Goal: Task Accomplishment & Management: Complete application form

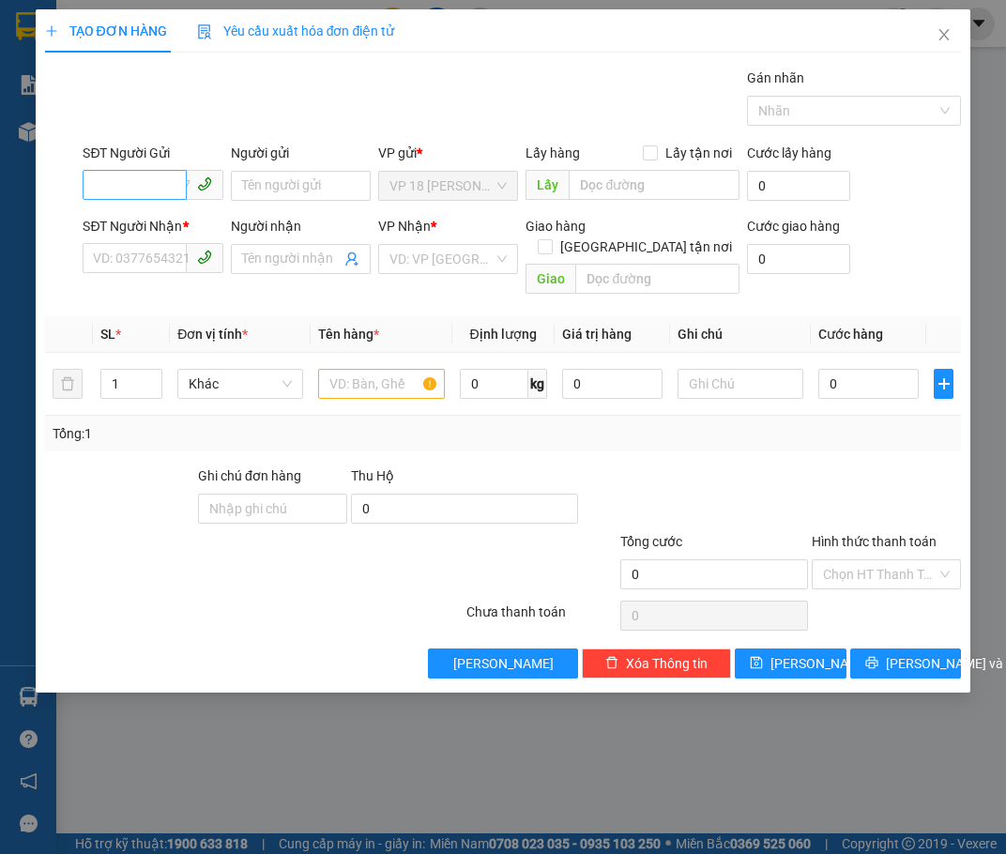
click at [144, 179] on input "SĐT Người Gửi" at bounding box center [134, 185] width 103 height 30
click at [131, 259] on input "SĐT Người Nhận *" at bounding box center [134, 258] width 103 height 30
type input "0918866566"
click at [280, 266] on input "Người nhận" at bounding box center [291, 259] width 99 height 21
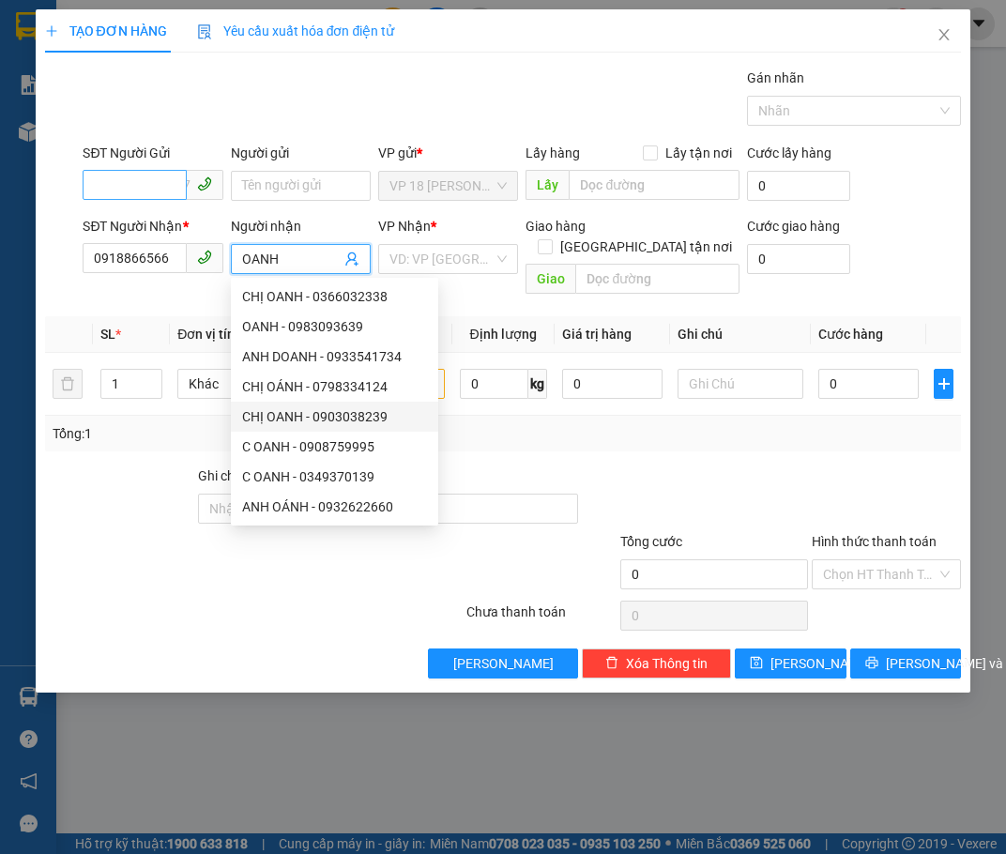
type input "OANH"
click at [146, 188] on input "SĐT Người Gửi" at bounding box center [134, 185] width 103 height 30
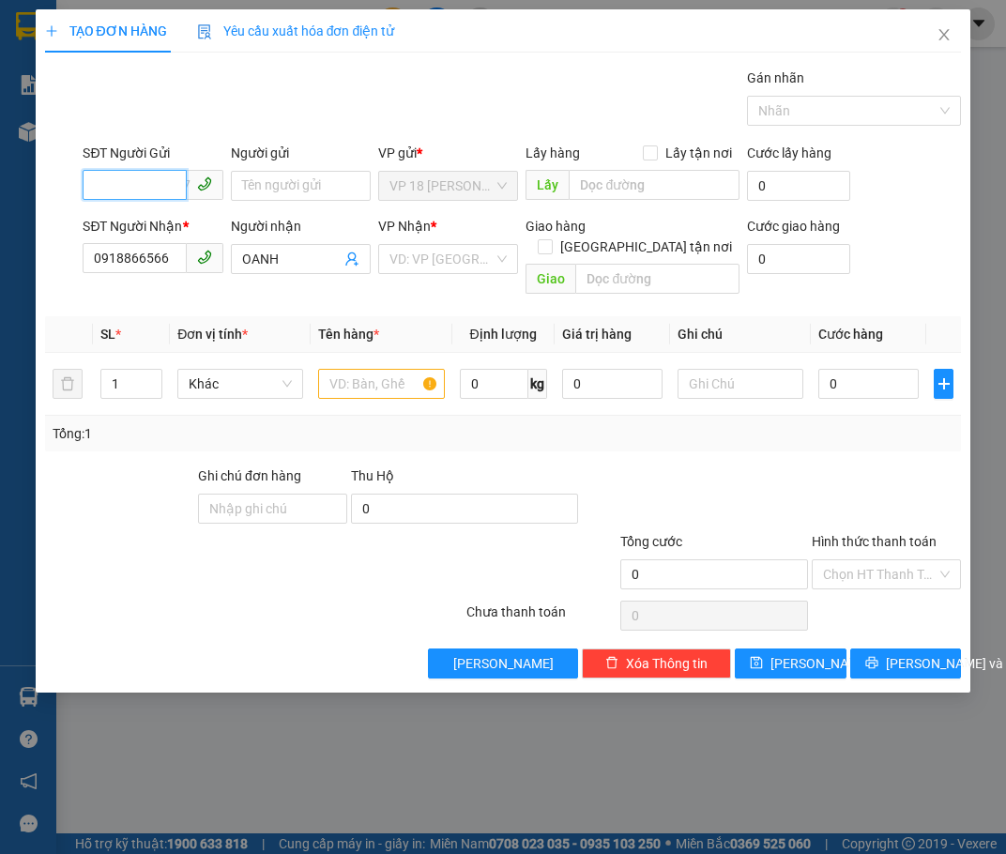
click at [146, 188] on input "SĐT Người Gửi" at bounding box center [134, 185] width 103 height 30
type input "0935531918"
click at [295, 184] on input "Người gửi" at bounding box center [301, 186] width 140 height 30
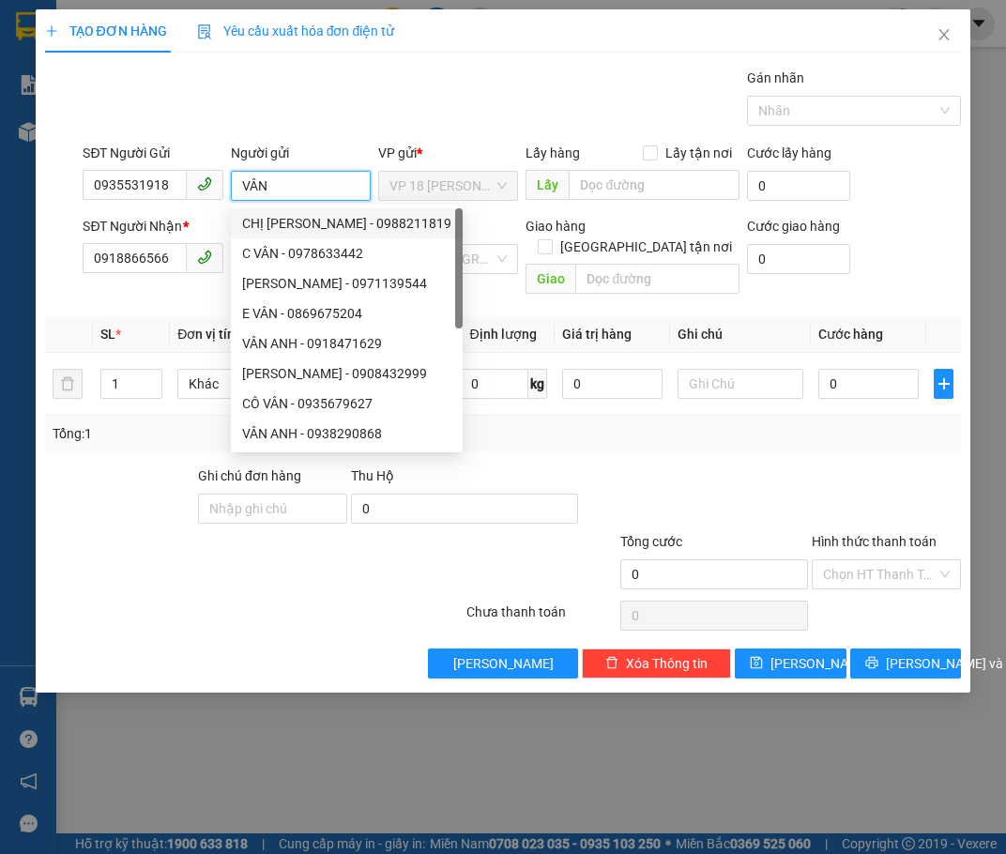
type input "VÂN"
click at [488, 82] on div "Gán nhãn Nhãn" at bounding box center [522, 101] width 886 height 66
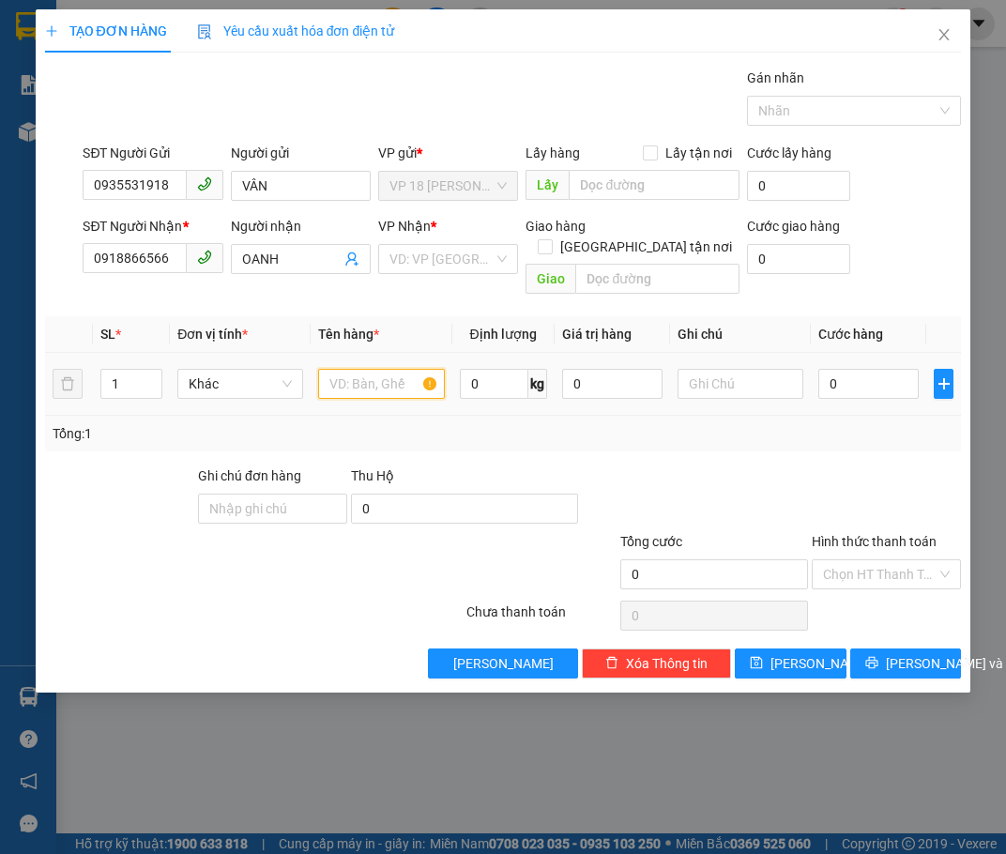
click at [366, 369] on input "text" at bounding box center [381, 384] width 126 height 30
type input "TÚI NILONG VÀNG"
click at [885, 369] on input "0" at bounding box center [868, 384] width 100 height 30
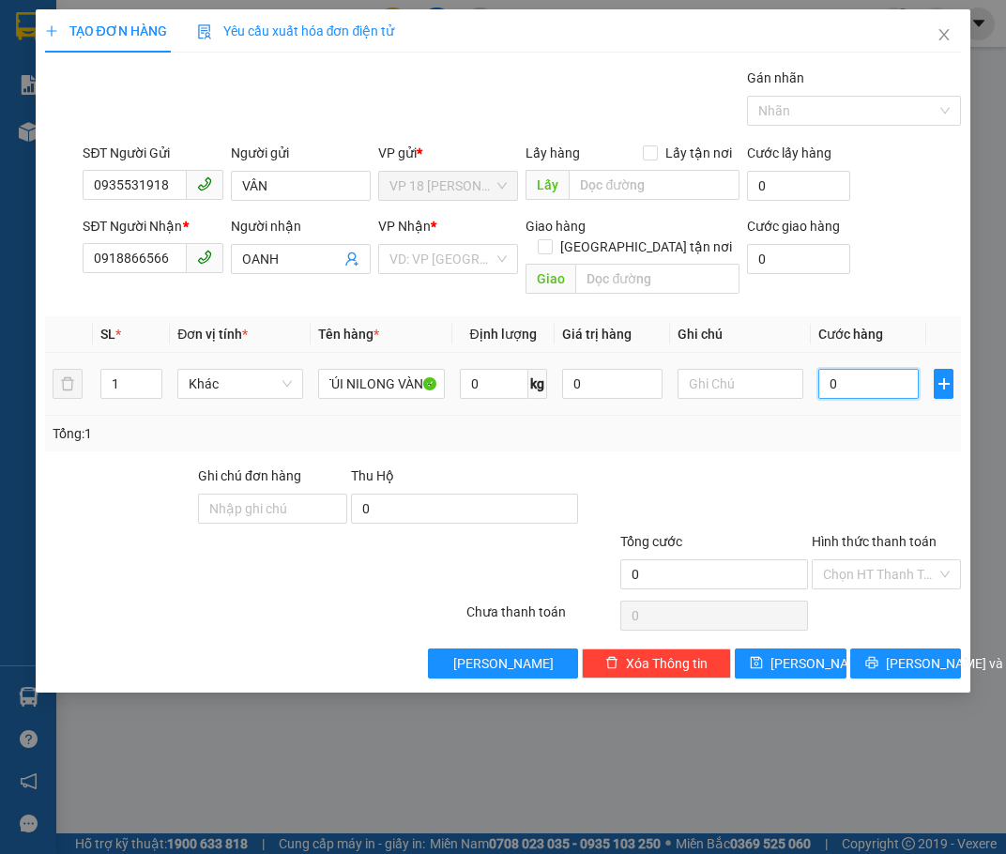
scroll to position [0, 0]
type input "3"
type input "30"
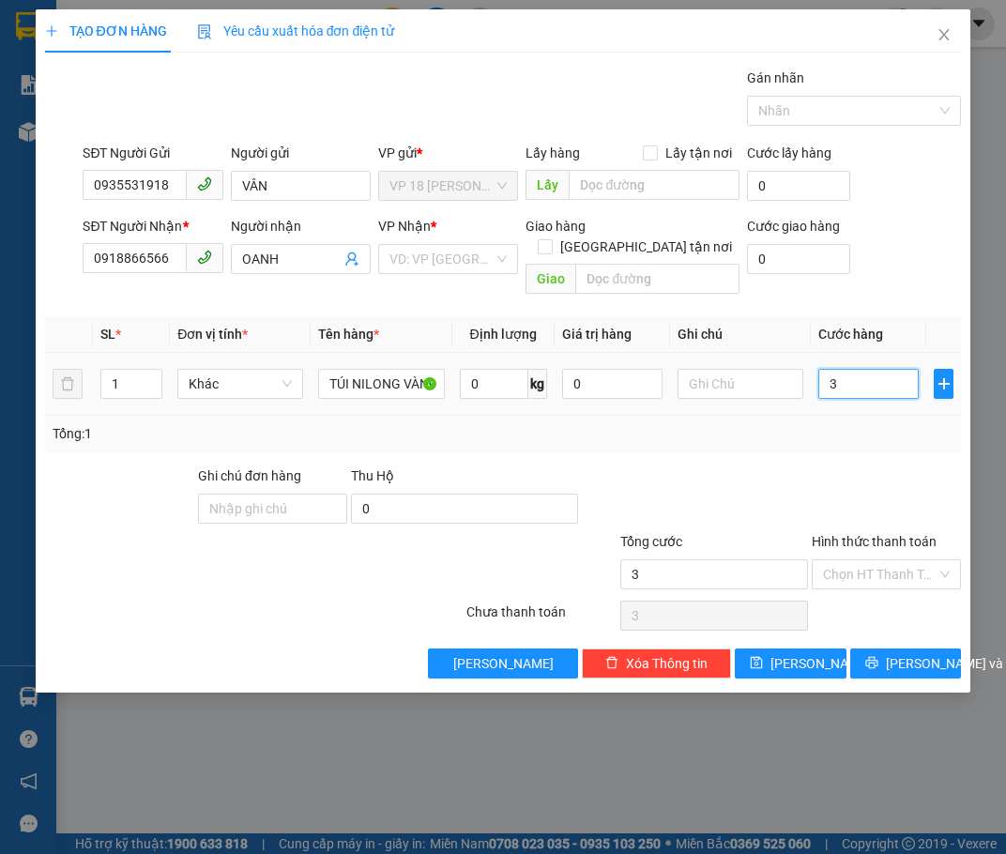
type input "30"
type input "300"
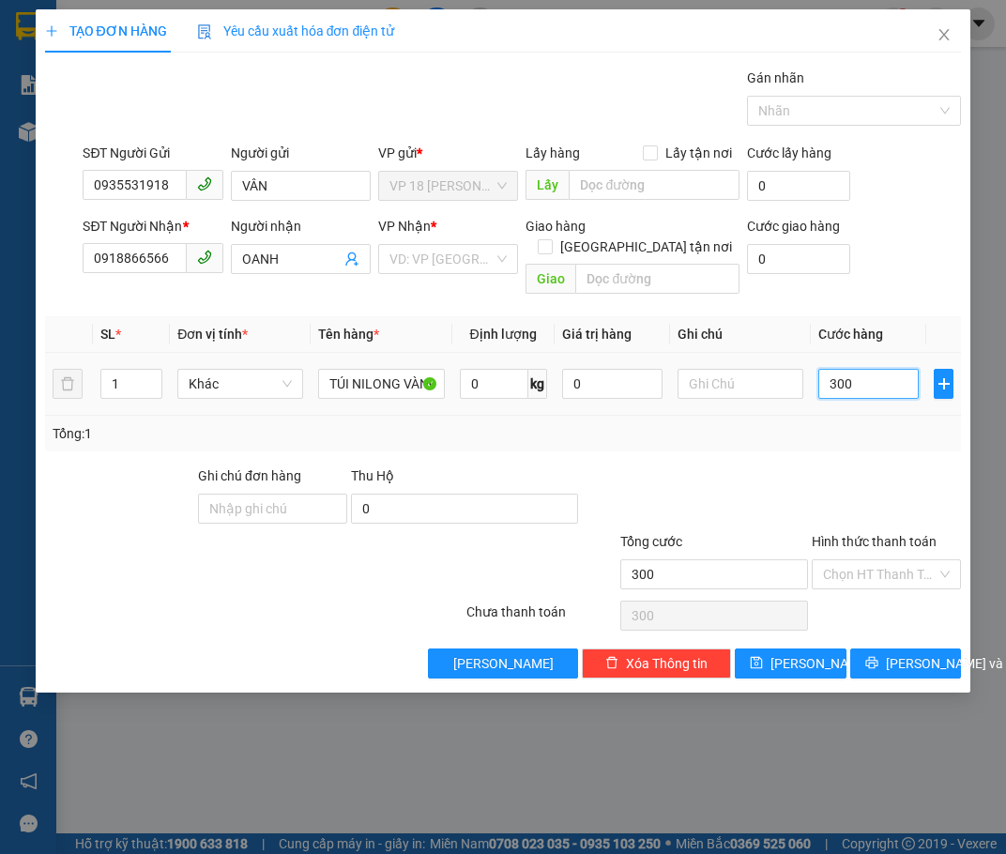
type input "3.000"
type input "30.000"
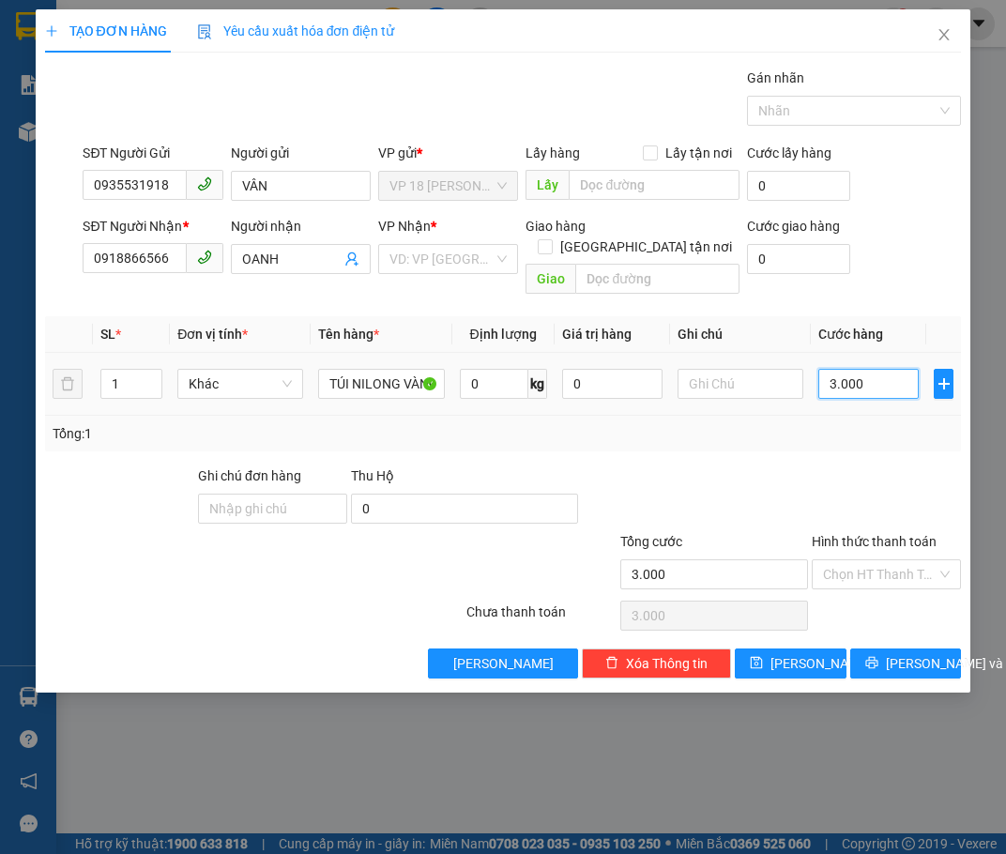
type input "30.000"
click at [490, 254] on input "search" at bounding box center [441, 259] width 104 height 28
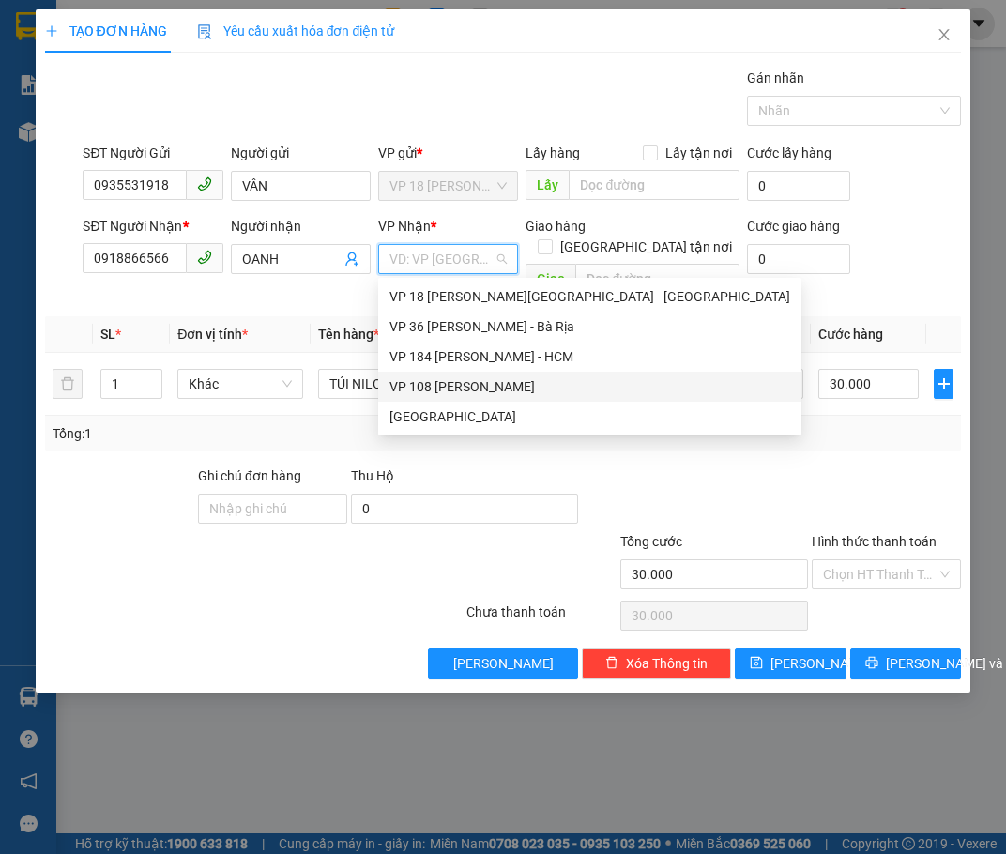
click at [427, 384] on div "VP 108 [PERSON_NAME]" at bounding box center [589, 386] width 401 height 21
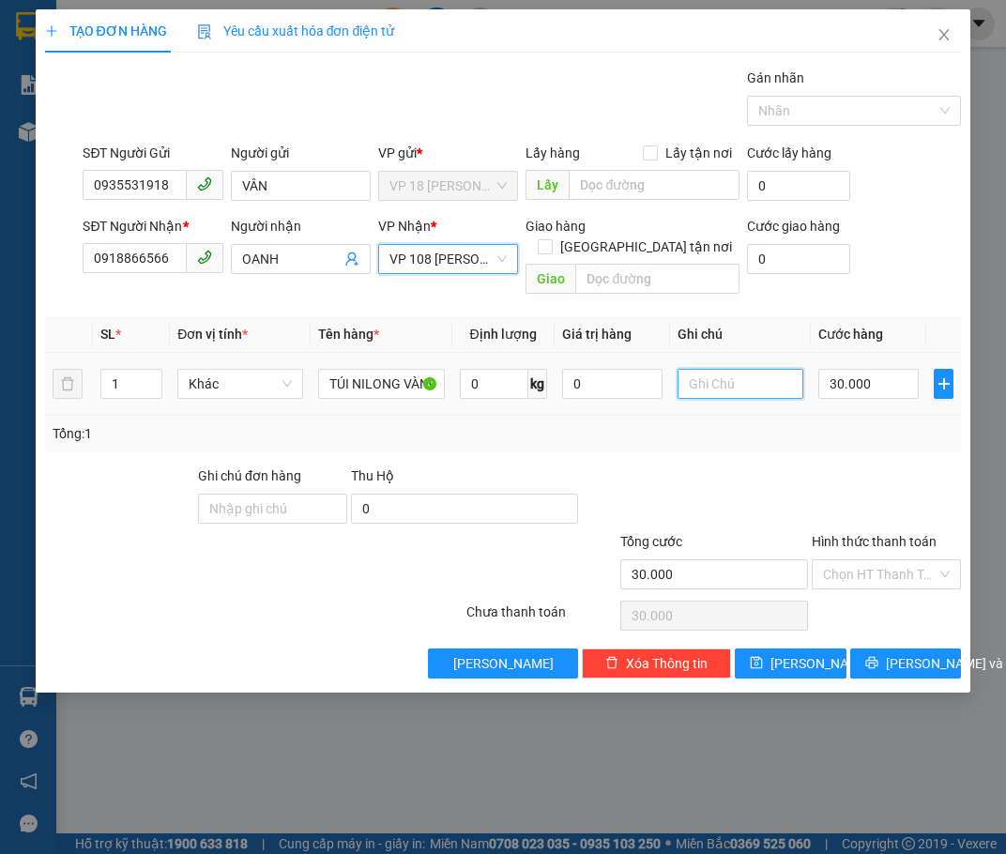
click at [706, 369] on input "text" at bounding box center [740, 384] width 126 height 30
type input "NHỜ CHỊ [PERSON_NAME] GỬI CHO TRÂM"
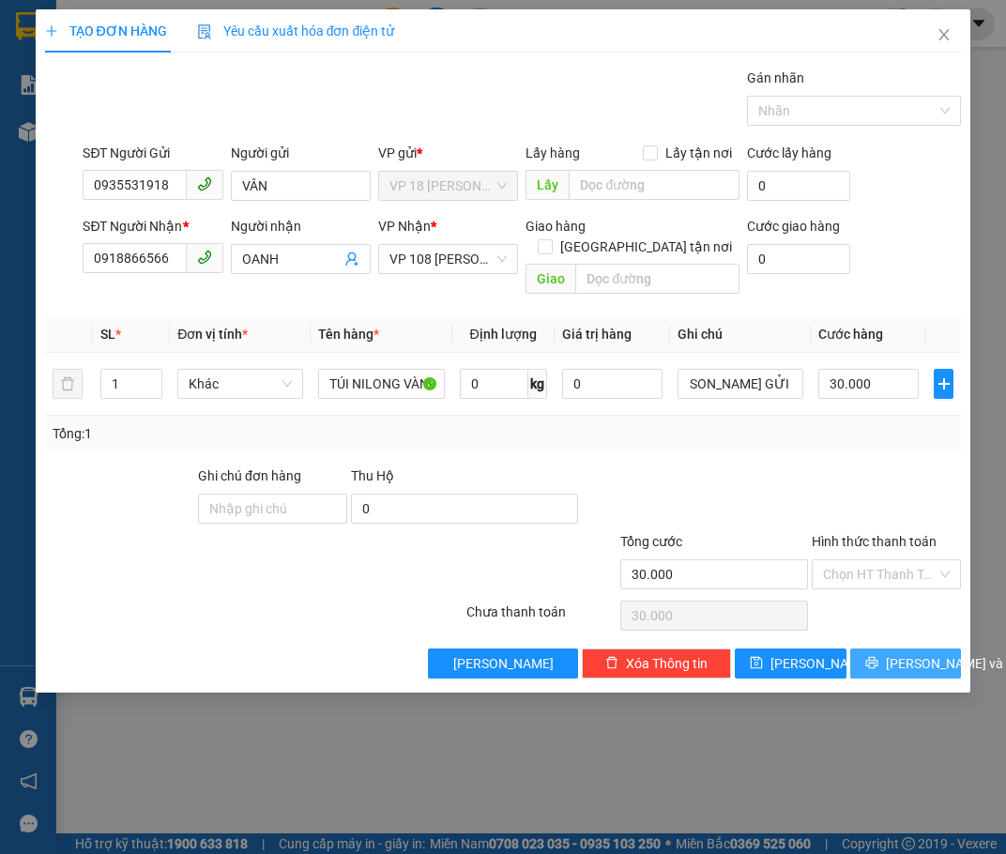
click at [908, 653] on span "[PERSON_NAME] và In" at bounding box center [951, 663] width 131 height 21
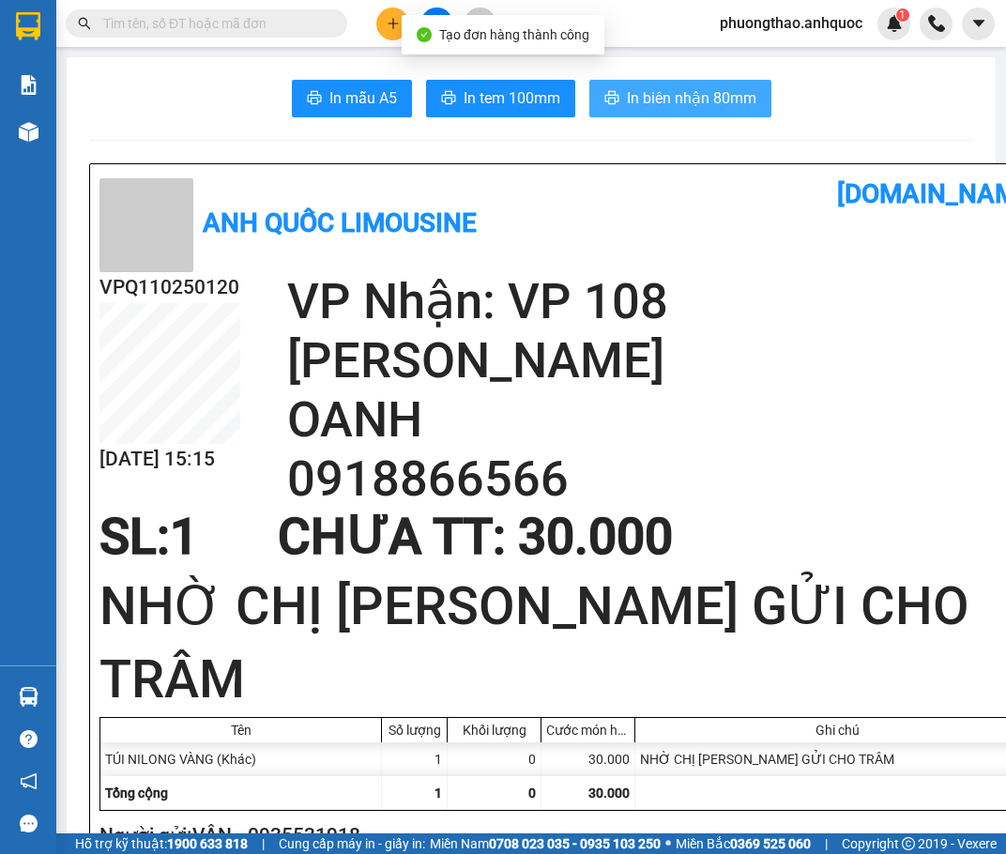
click at [713, 95] on span "In biên nhận 80mm" at bounding box center [691, 97] width 129 height 23
click at [642, 100] on span "In biên nhận 80mm" at bounding box center [691, 97] width 129 height 23
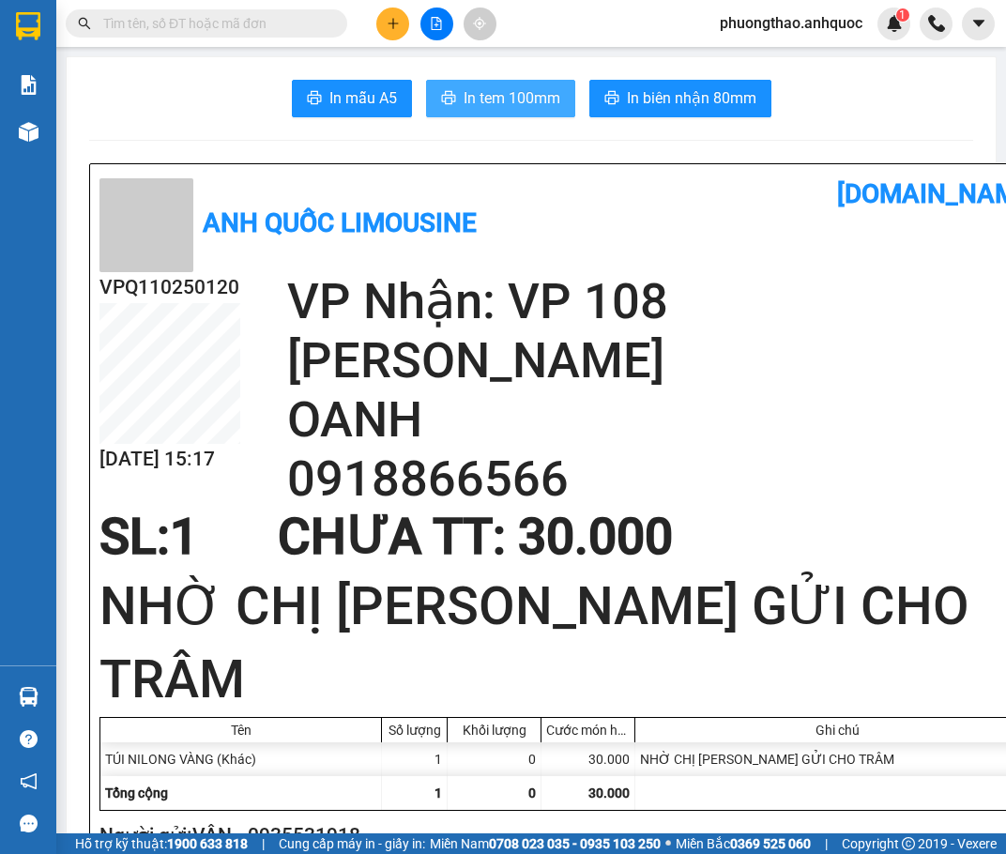
click at [509, 94] on span "In tem 100mm" at bounding box center [512, 97] width 97 height 23
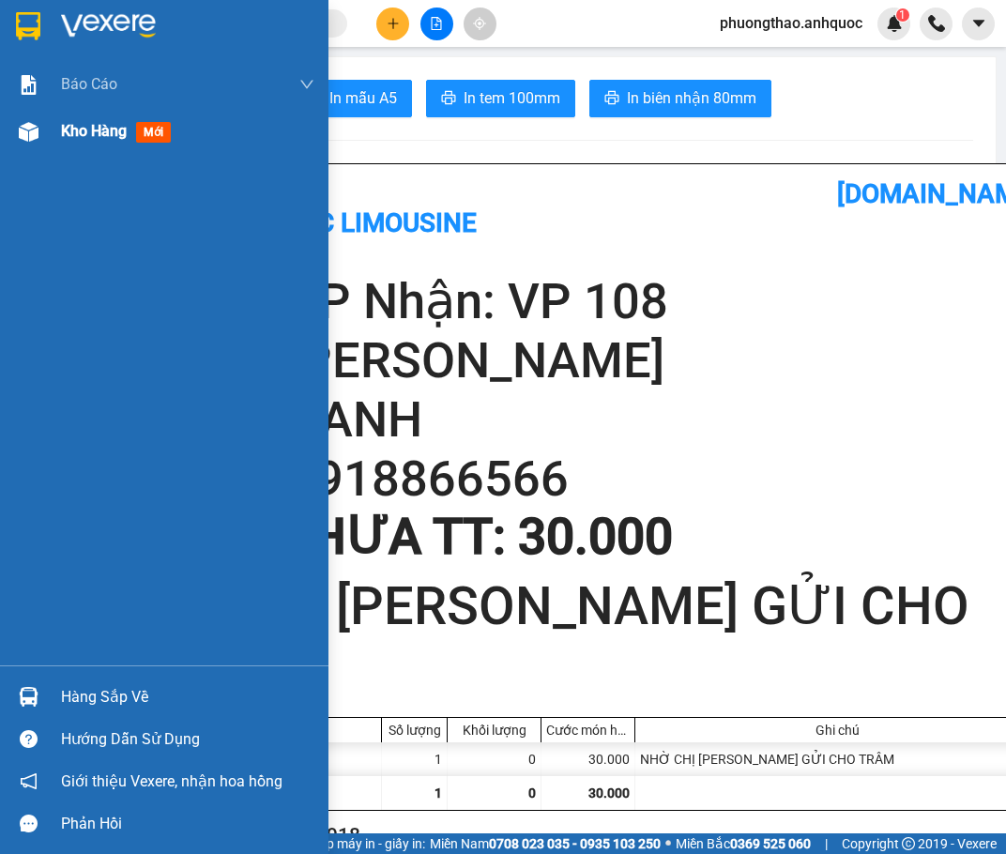
click at [110, 122] on span "Kho hàng" at bounding box center [94, 131] width 66 height 18
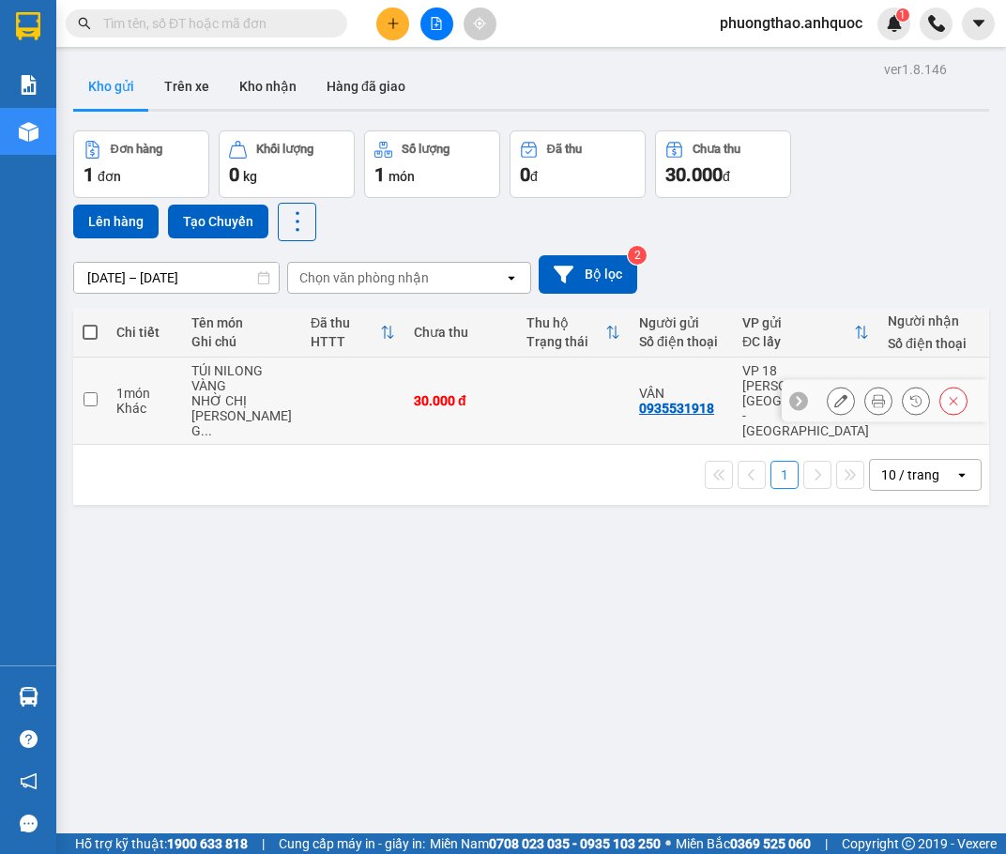
click at [90, 396] on input "checkbox" at bounding box center [91, 399] width 14 height 14
checkbox input "true"
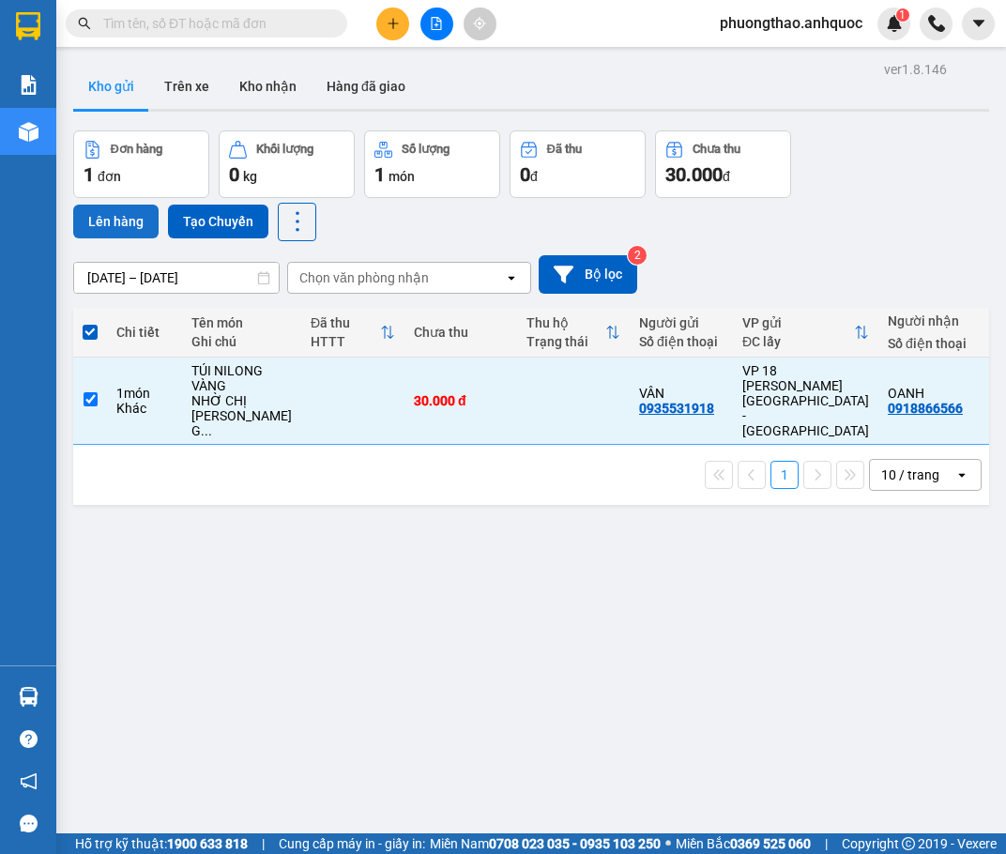
click at [105, 226] on button "Lên hàng" at bounding box center [115, 222] width 85 height 34
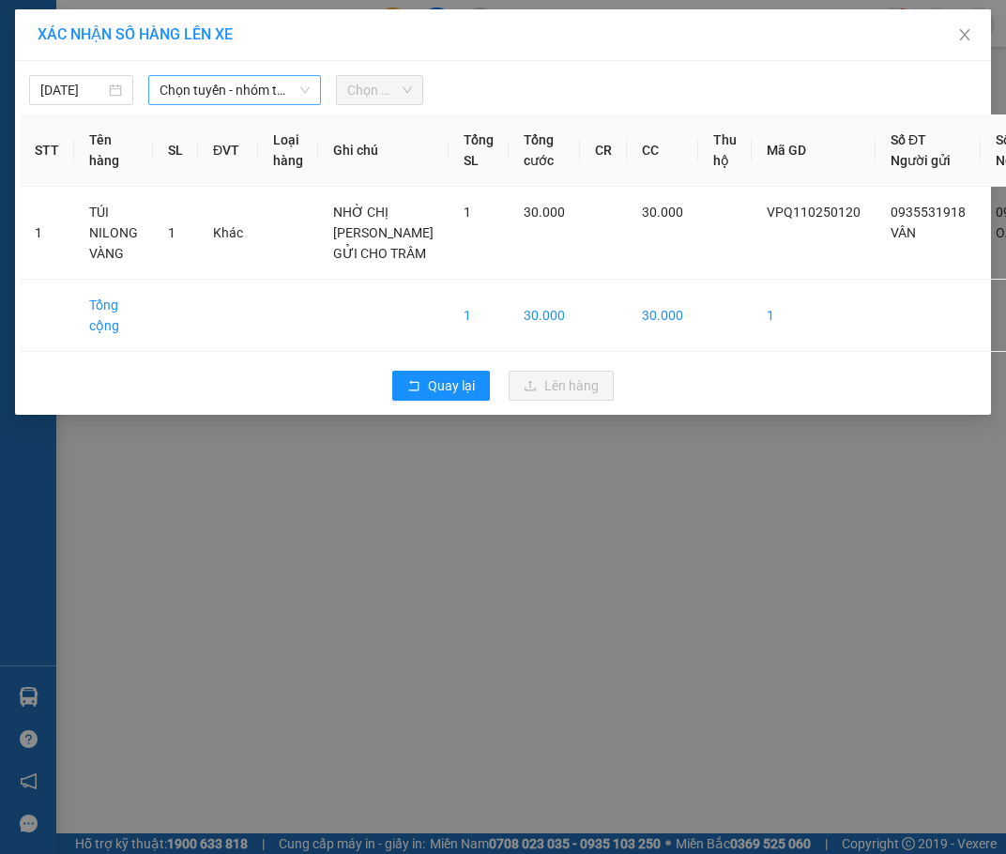
click at [240, 88] on span "Chọn tuyến - nhóm tuyến" at bounding box center [235, 90] width 150 height 28
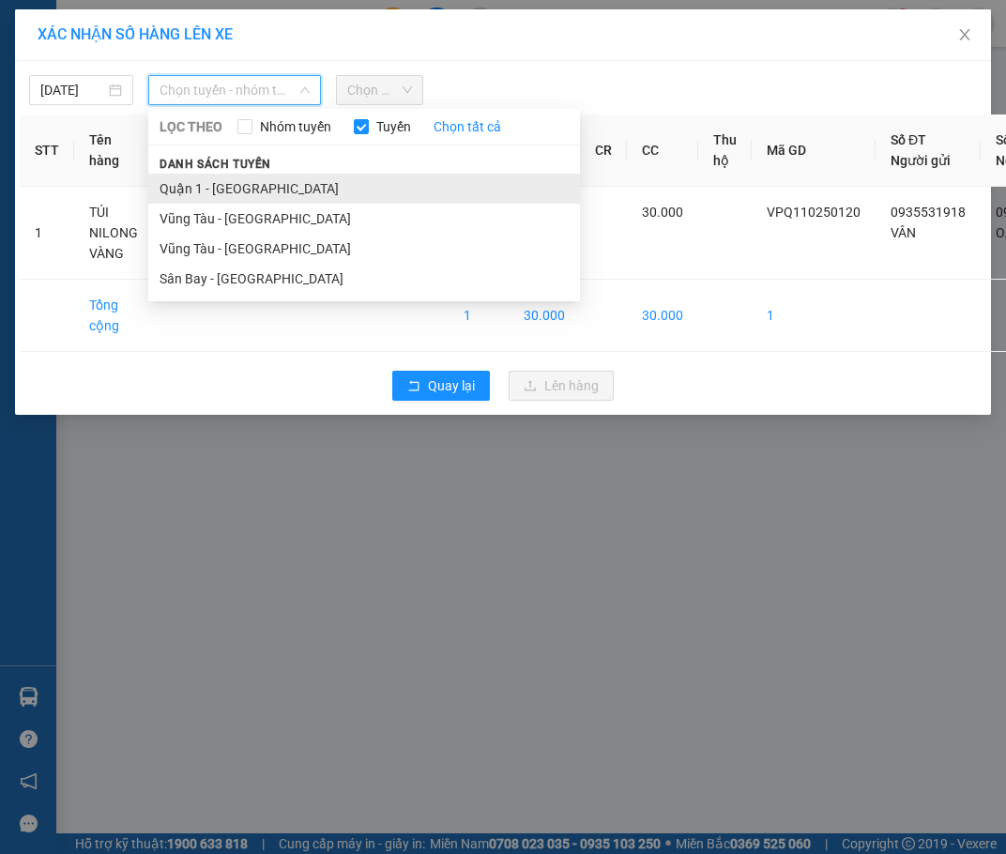
click at [222, 188] on li "Quận 1 - [GEOGRAPHIC_DATA]" at bounding box center [364, 189] width 432 height 30
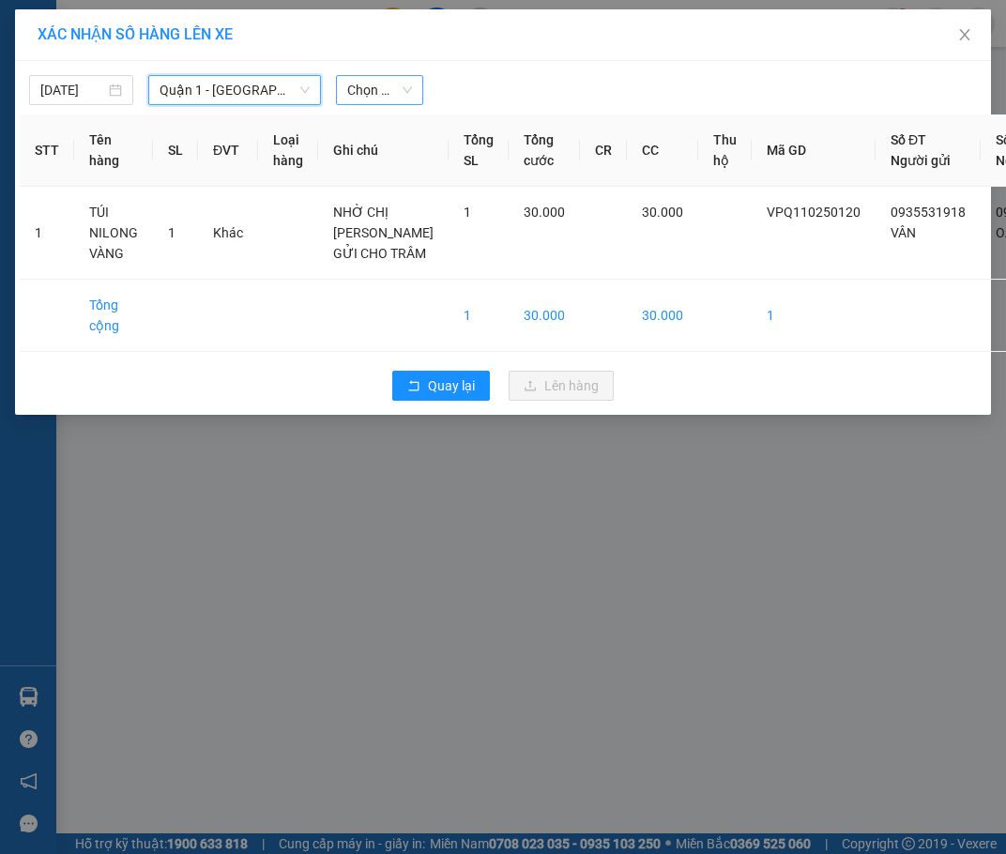
click at [360, 90] on span "Chọn chuyến" at bounding box center [379, 90] width 65 height 28
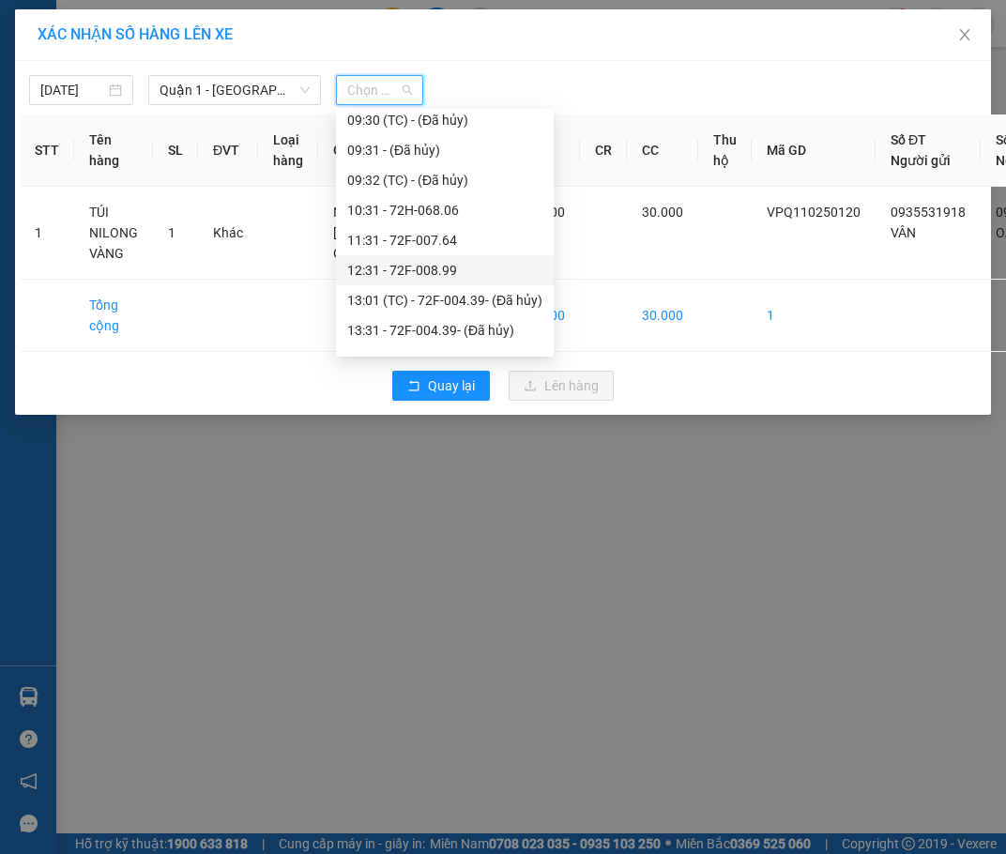
scroll to position [375, 0]
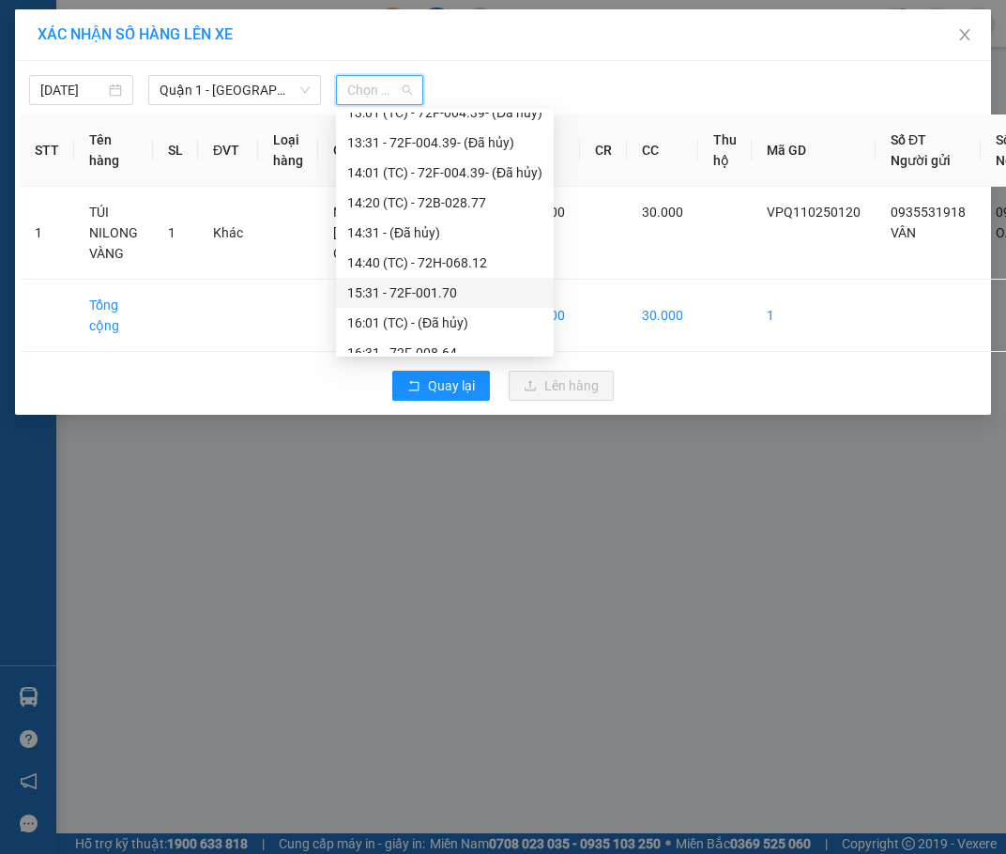
click at [444, 283] on div "15:31 - 72F-001.70" at bounding box center [444, 292] width 195 height 21
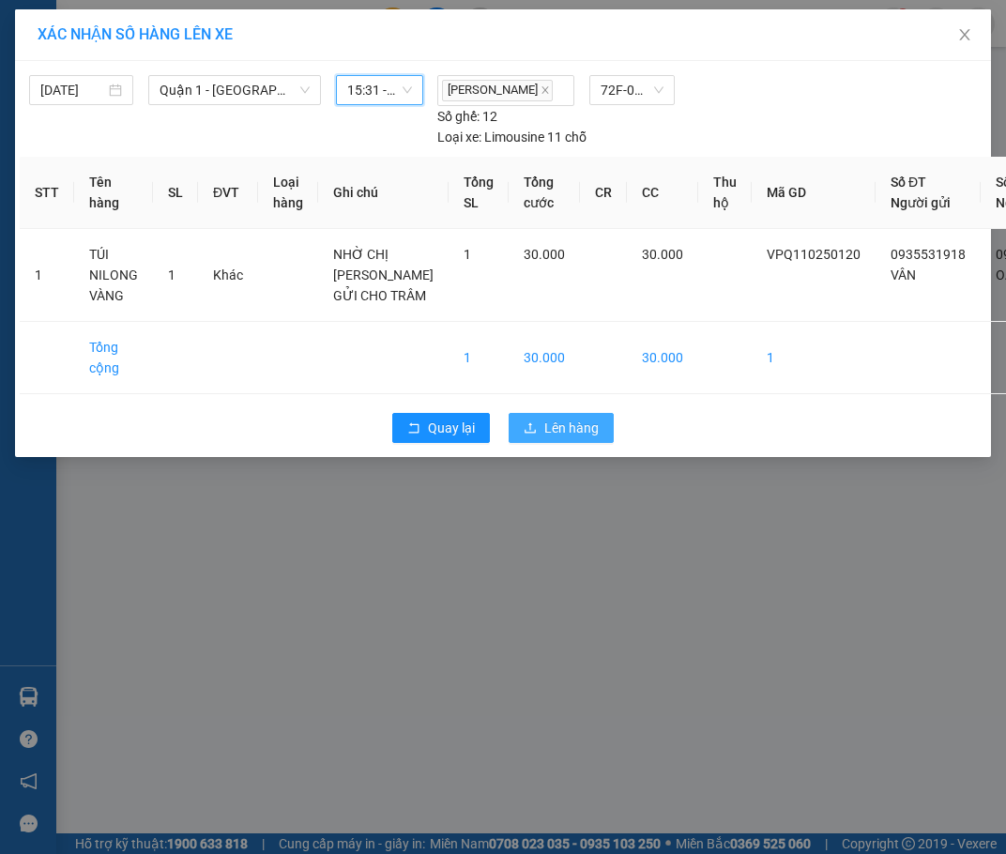
click at [565, 438] on span "Lên hàng" at bounding box center [571, 428] width 54 height 21
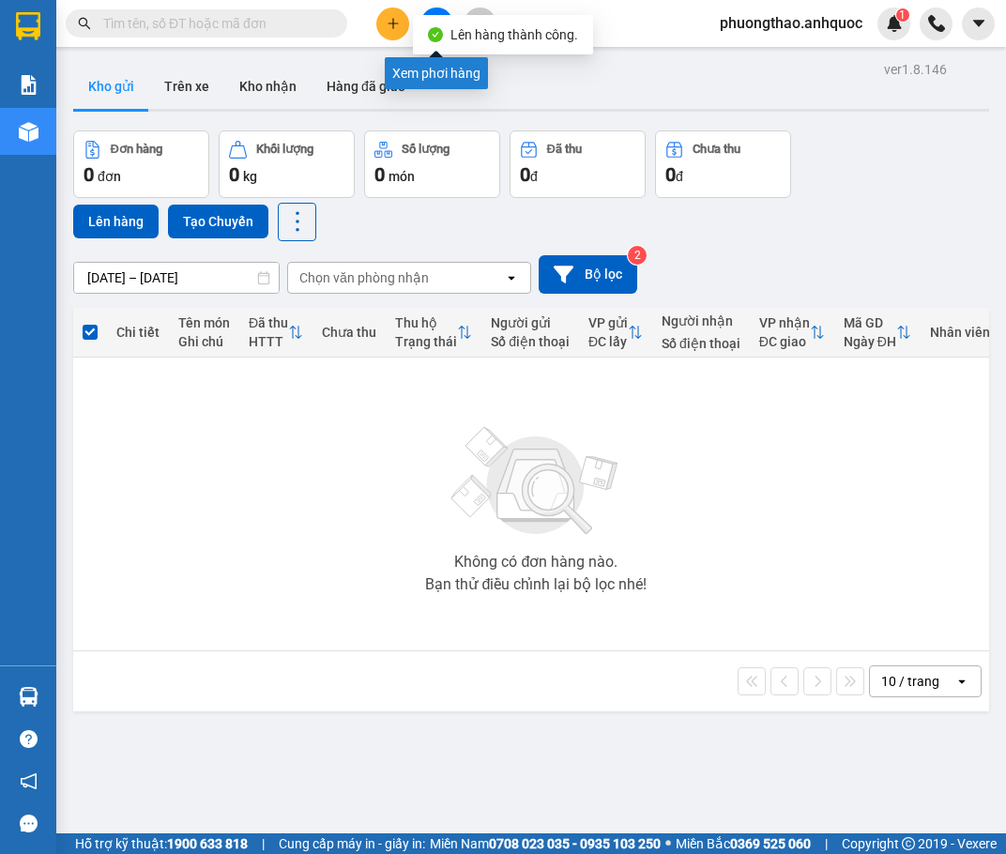
click at [438, 12] on button at bounding box center [436, 24] width 33 height 33
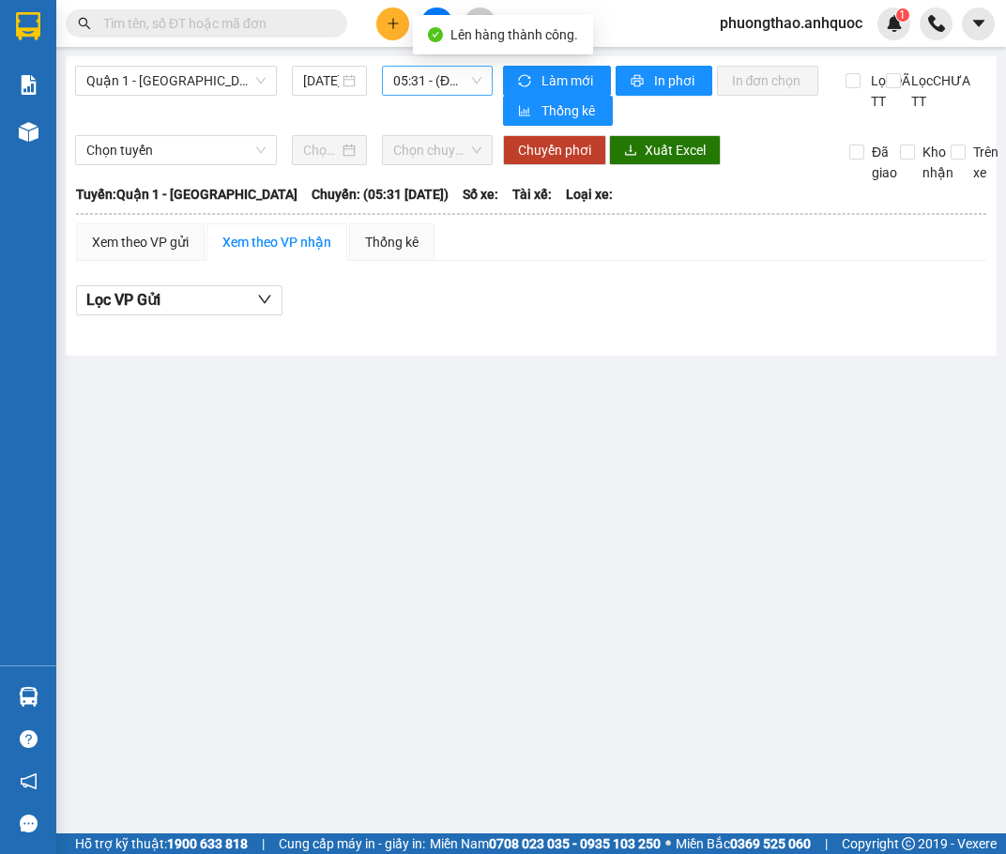
click at [409, 82] on span "05:31 - (Đã hủy)" at bounding box center [437, 81] width 89 height 28
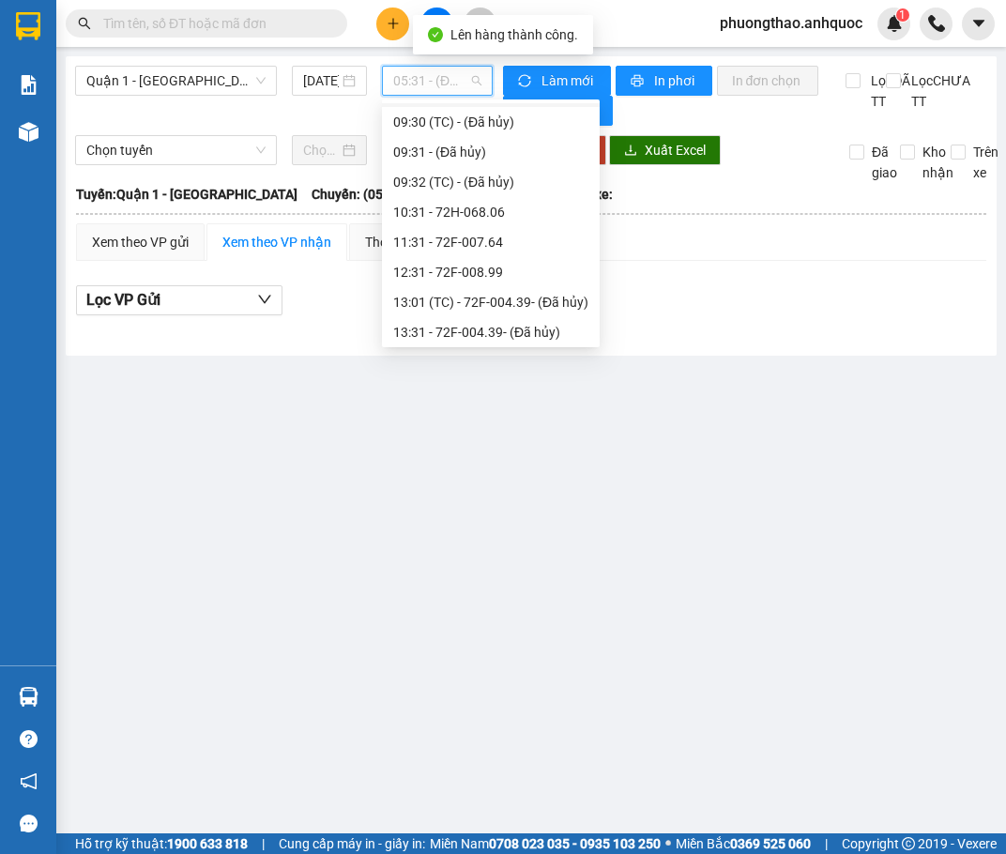
scroll to position [375, 0]
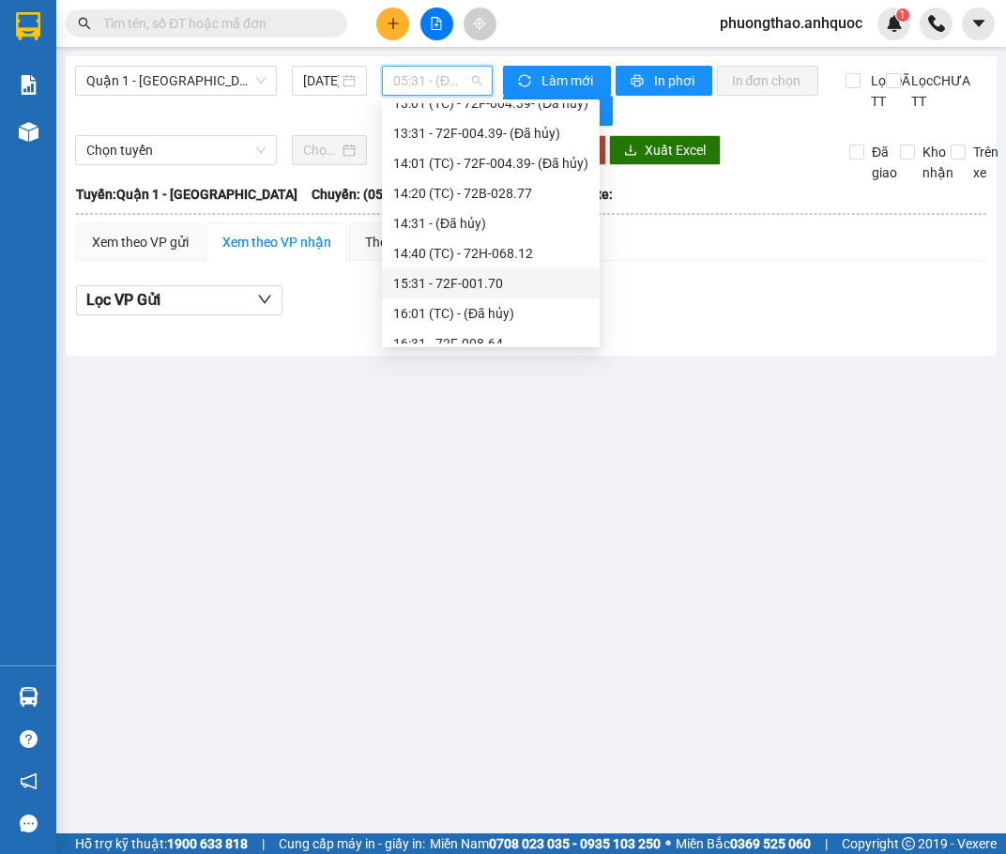
click at [452, 284] on div "15:31 - 72F-001.70" at bounding box center [490, 283] width 195 height 21
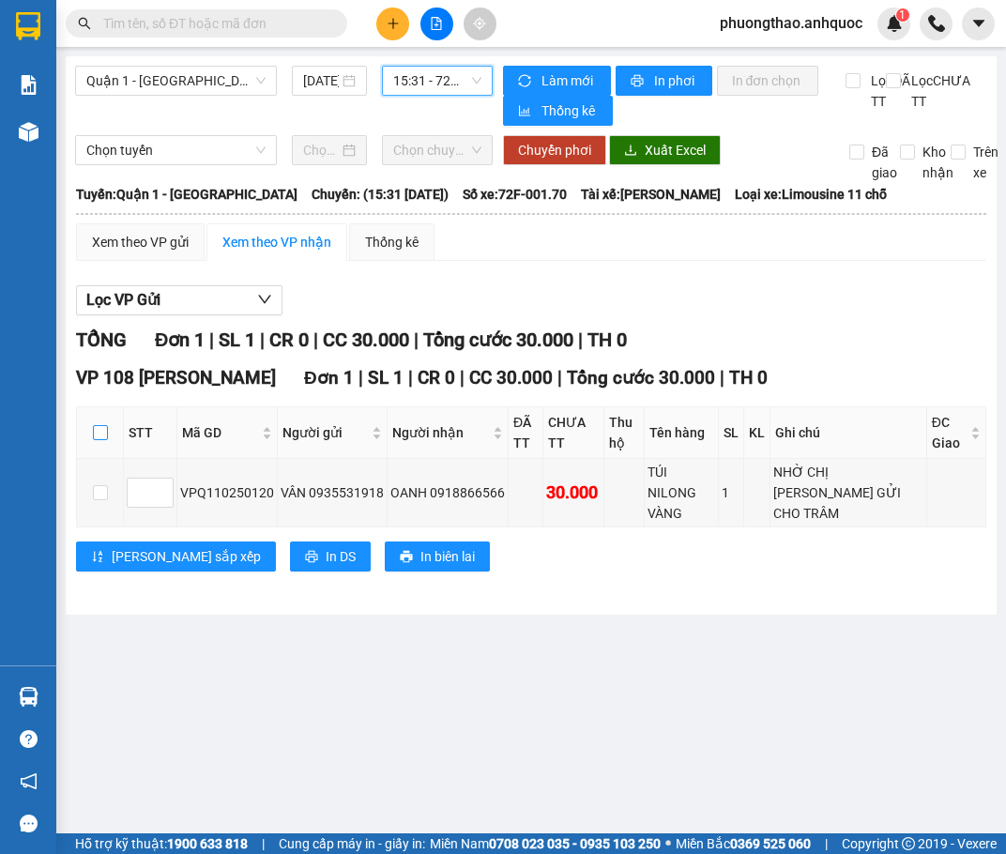
click at [99, 439] on input "checkbox" at bounding box center [100, 432] width 15 height 15
checkbox input "true"
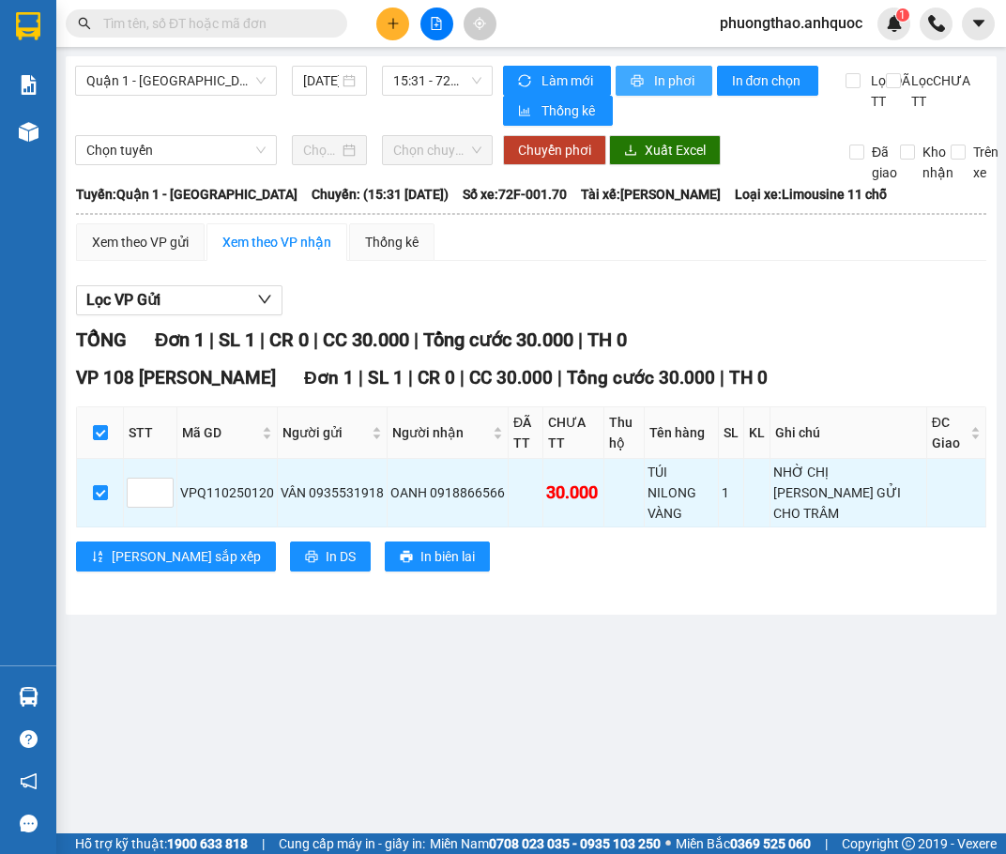
click at [676, 86] on span "In phơi" at bounding box center [675, 80] width 43 height 21
click at [409, 24] on div at bounding box center [436, 24] width 141 height 33
click at [405, 24] on button at bounding box center [392, 24] width 33 height 33
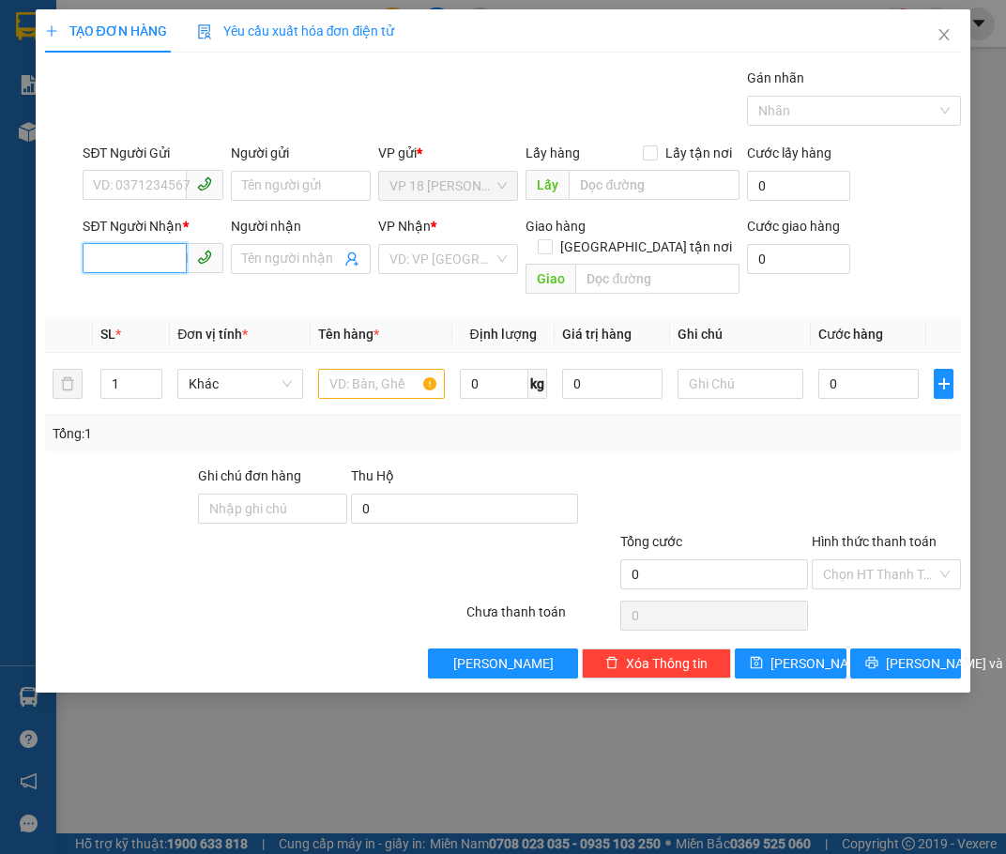
click at [141, 244] on input "SĐT Người Nhận *" at bounding box center [134, 258] width 103 height 30
click at [134, 263] on input "SĐT Người Nhận *" at bounding box center [134, 258] width 103 height 30
click at [138, 263] on input "SĐT Người Nhận *" at bounding box center [134, 258] width 103 height 30
click at [146, 292] on div "0908823450 - VŨ" at bounding box center [152, 296] width 117 height 21
type input "0908823450"
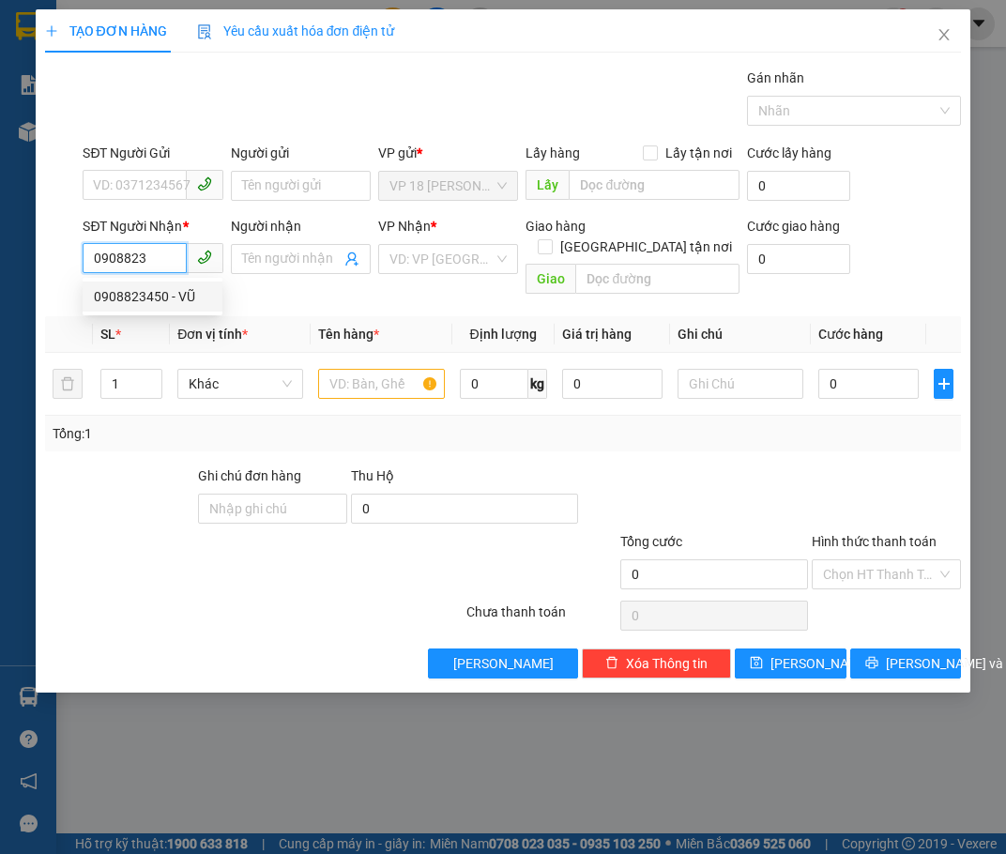
type input "VŨ"
type input "VPVT"
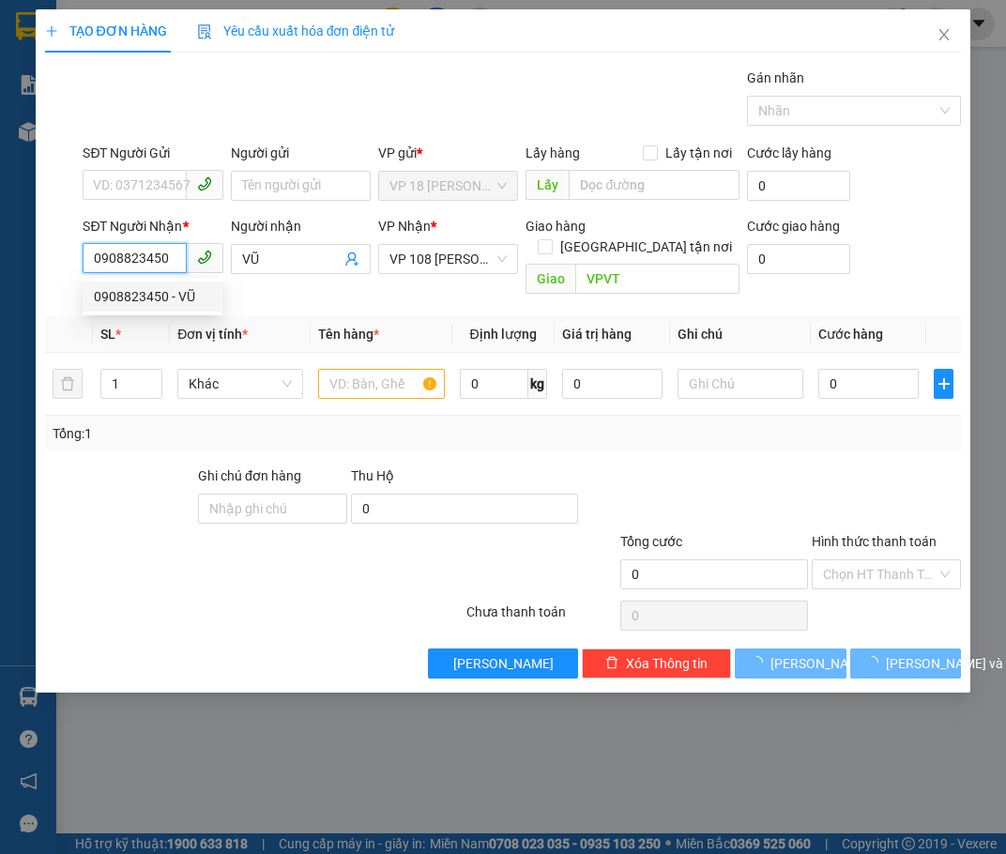
type input "40.000"
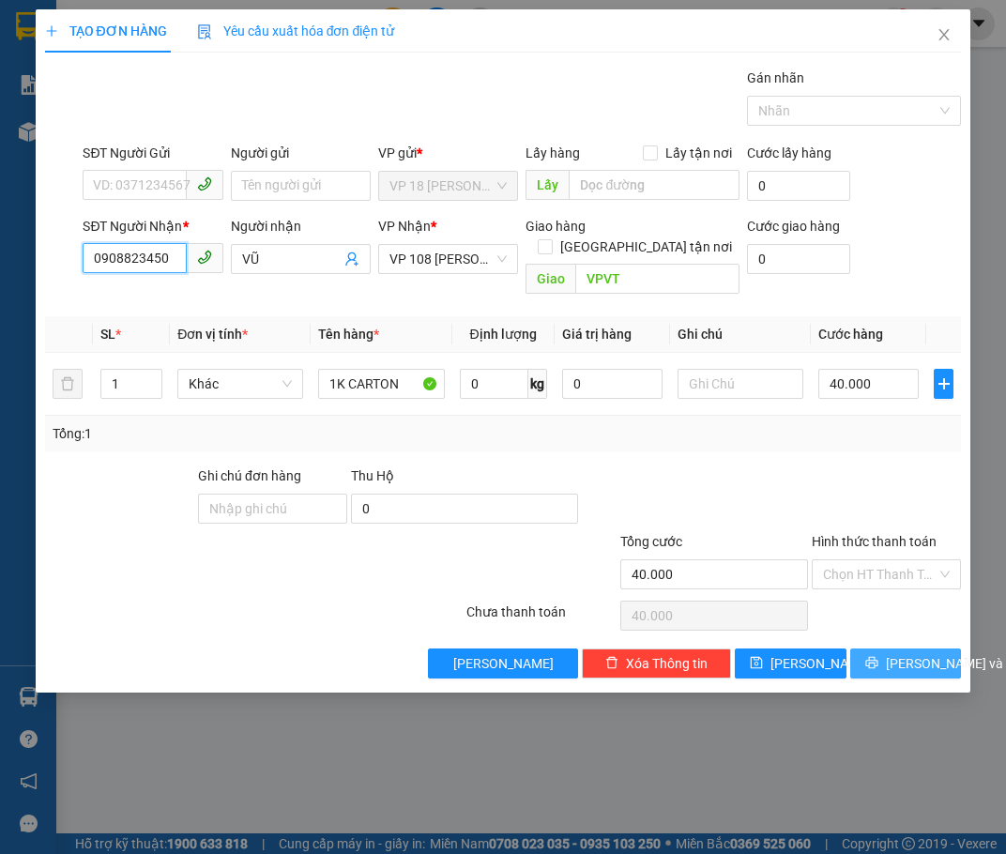
type input "0908823450"
click at [890, 653] on span "[PERSON_NAME] và In" at bounding box center [951, 663] width 131 height 21
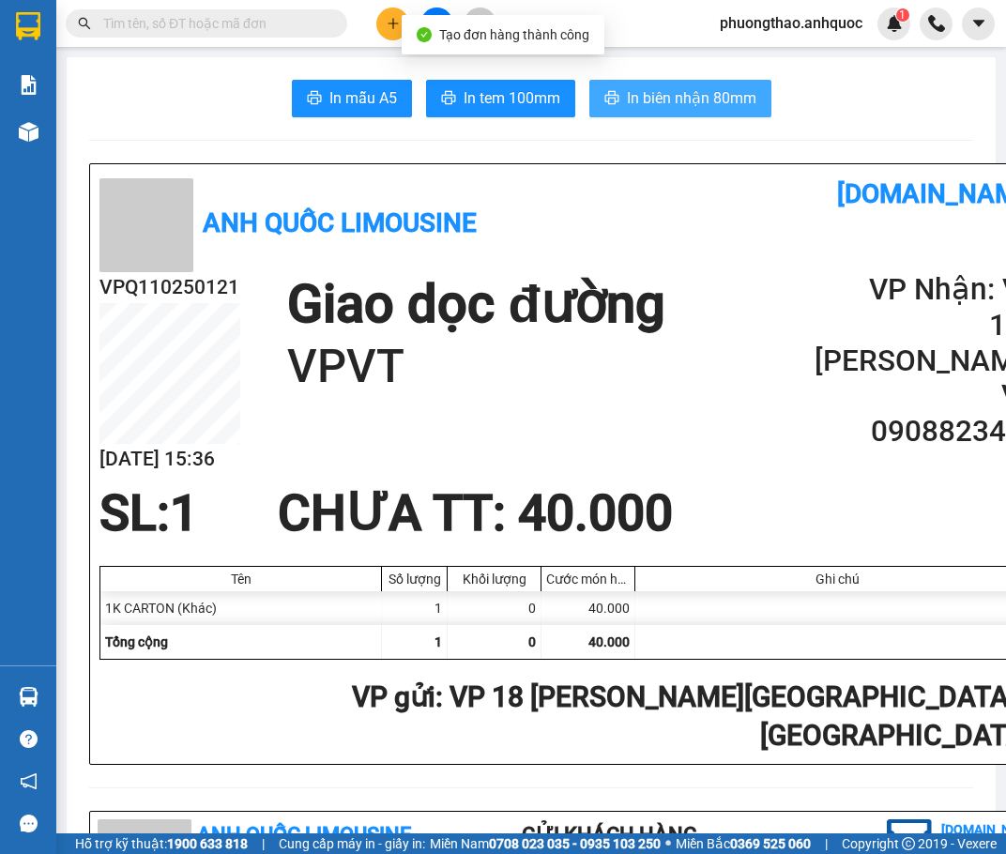
click at [704, 97] on span "In biên nhận 80mm" at bounding box center [691, 97] width 129 height 23
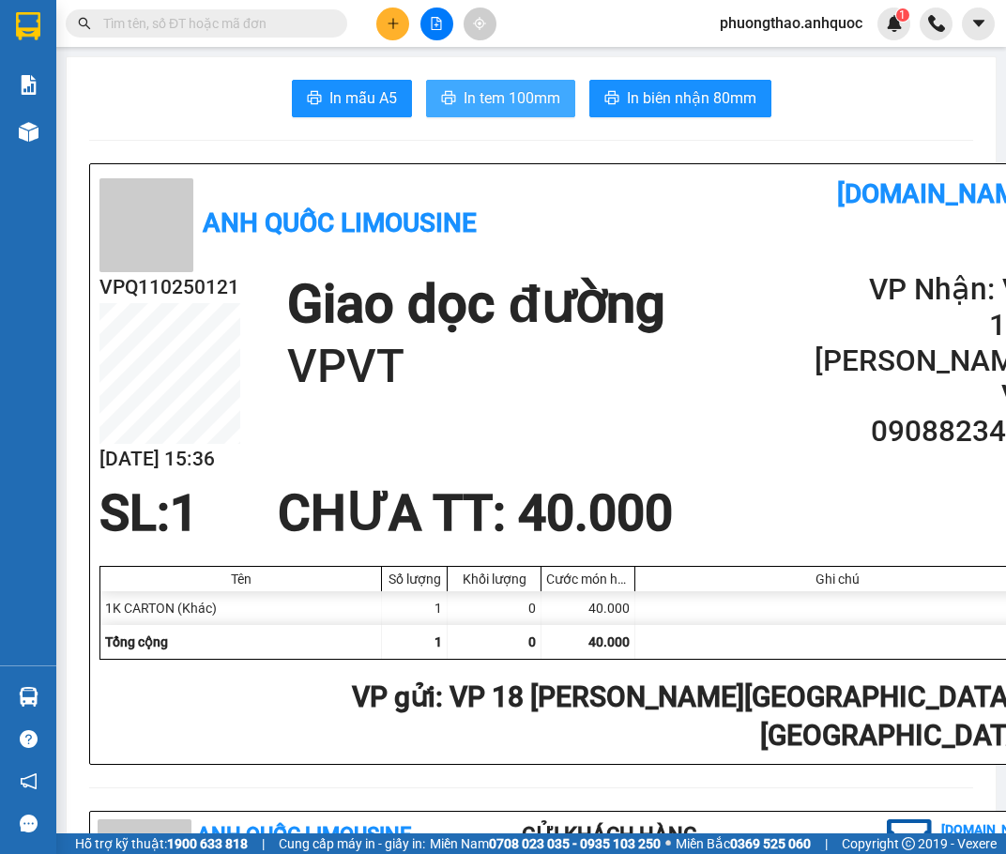
click at [498, 103] on span "In tem 100mm" at bounding box center [512, 97] width 97 height 23
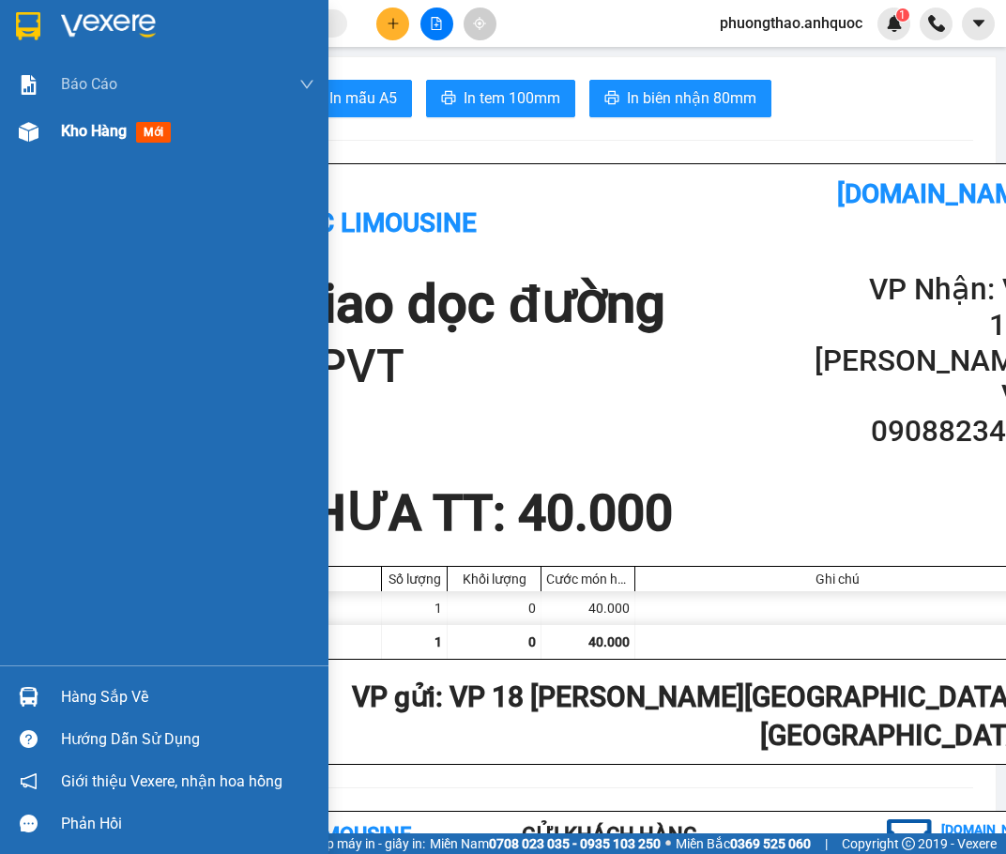
click at [108, 143] on div "Kho hàng mới" at bounding box center [119, 130] width 117 height 23
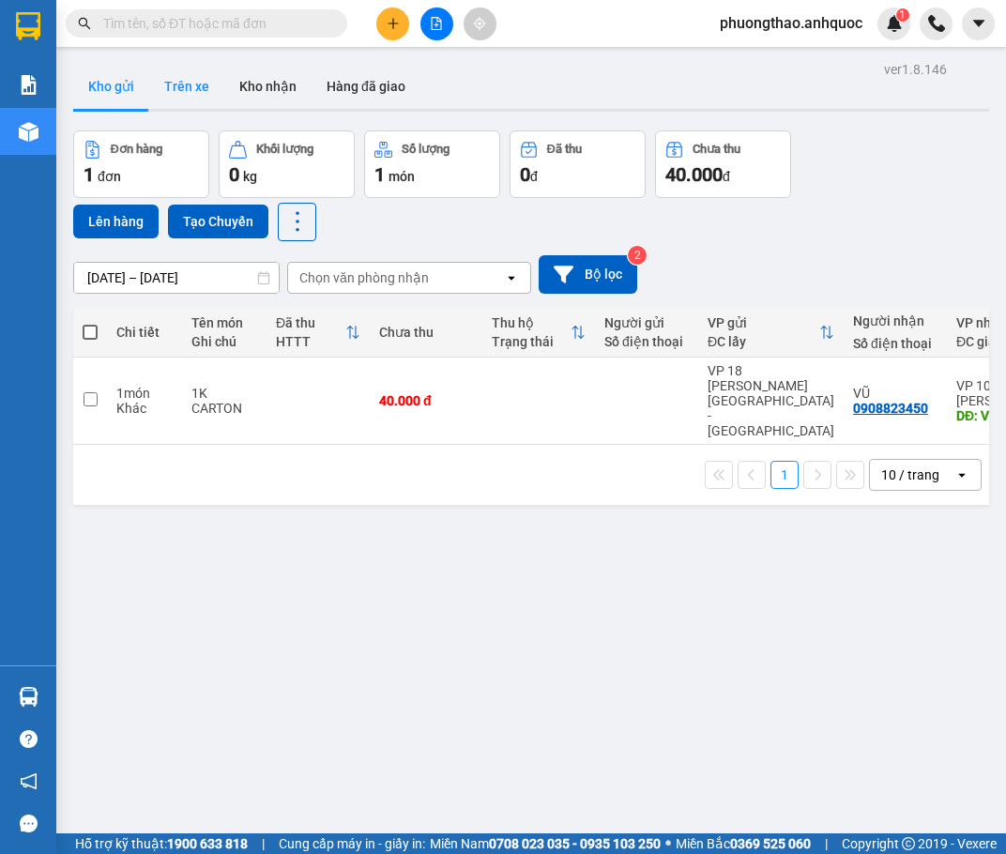
click at [197, 81] on button "Trên xe" at bounding box center [186, 86] width 75 height 45
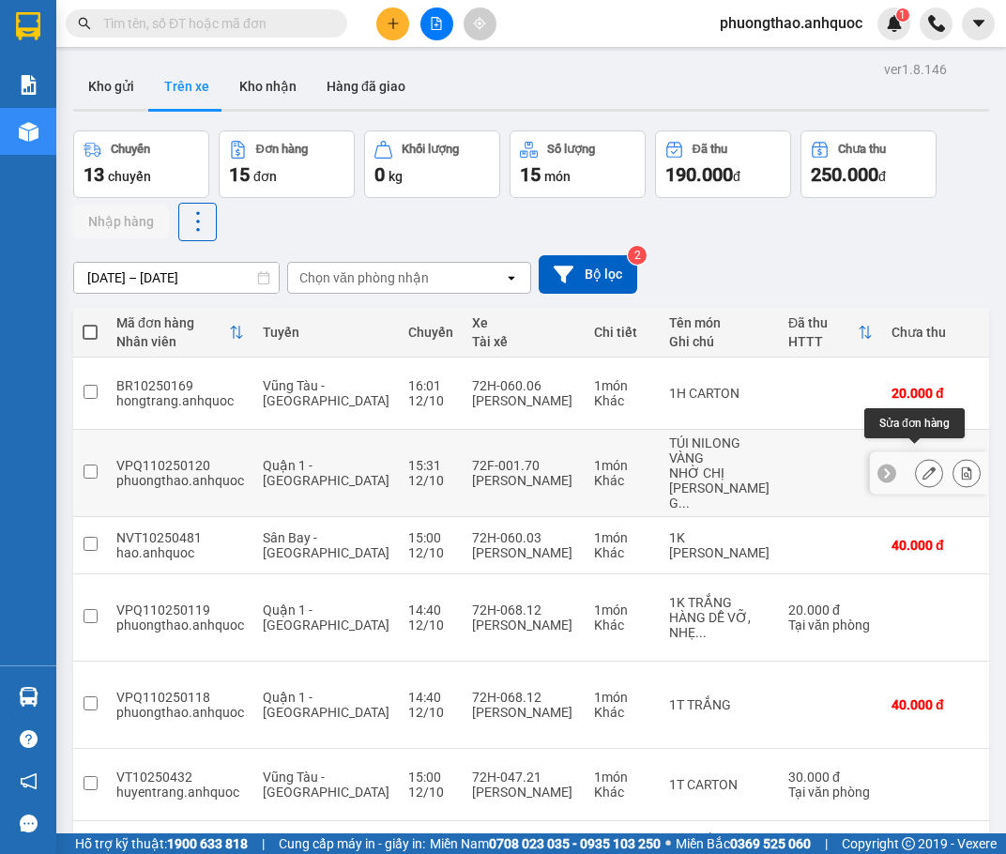
click at [916, 460] on button at bounding box center [929, 473] width 26 height 33
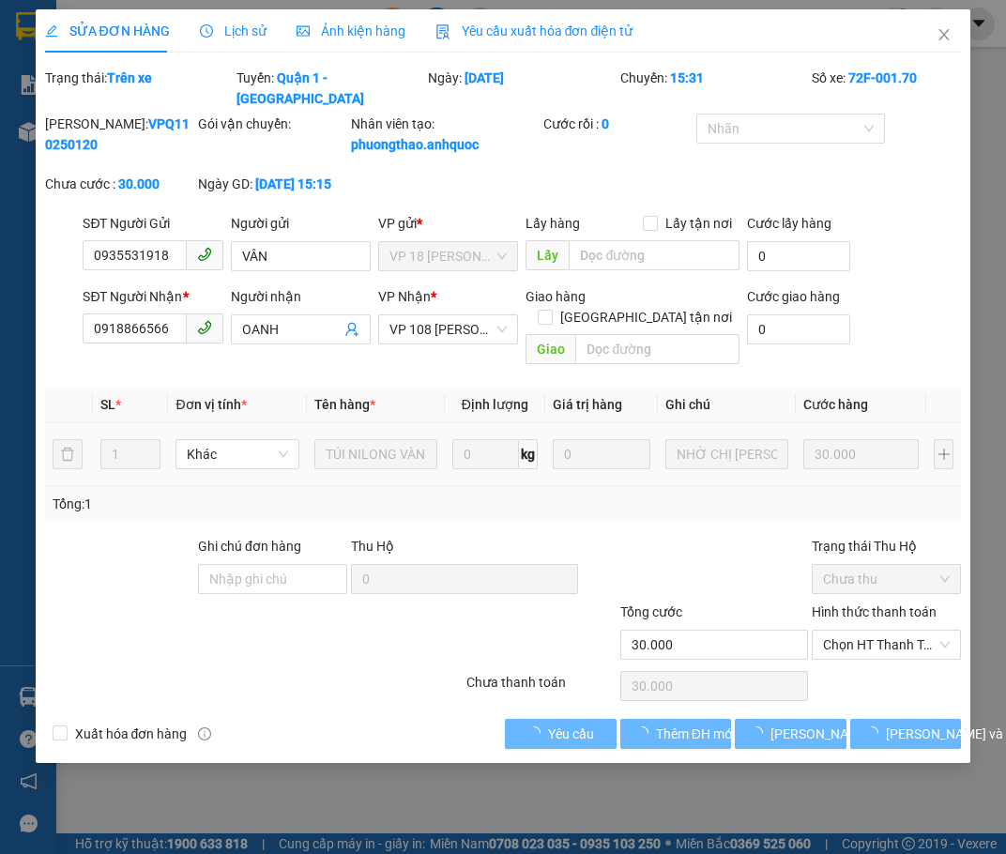
type input "0935531918"
type input "VÂN"
type input "0918866566"
type input "OANH"
type input "30.000"
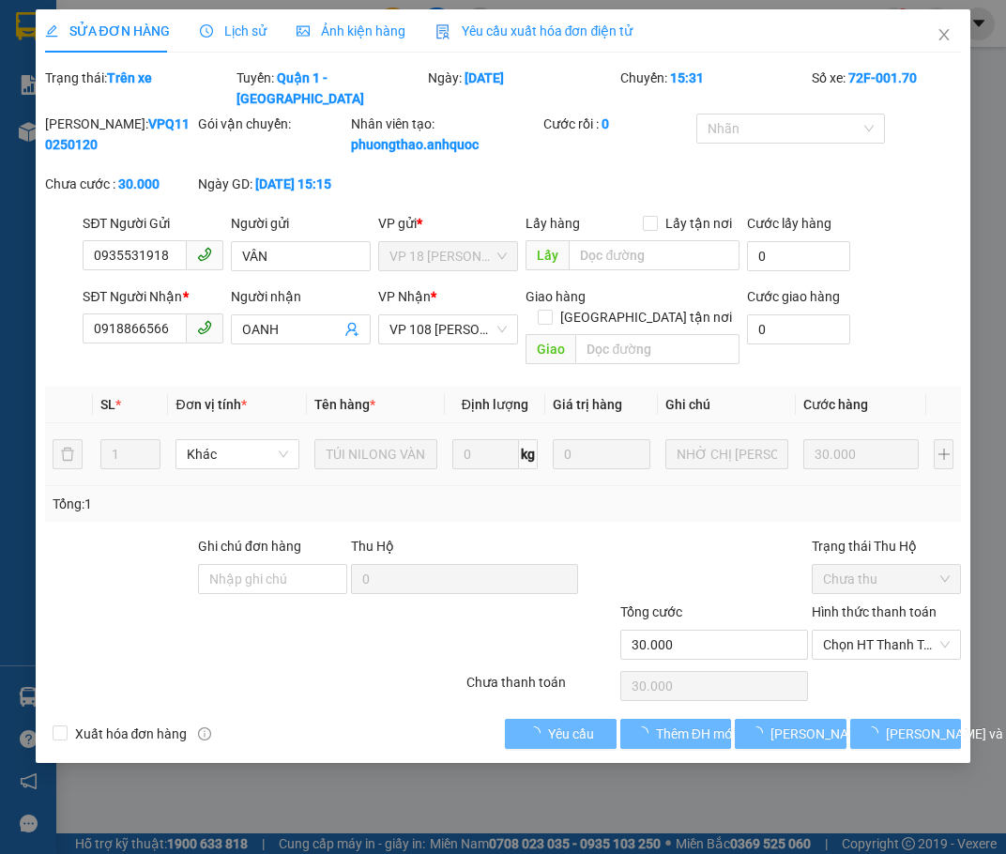
type input "30.000"
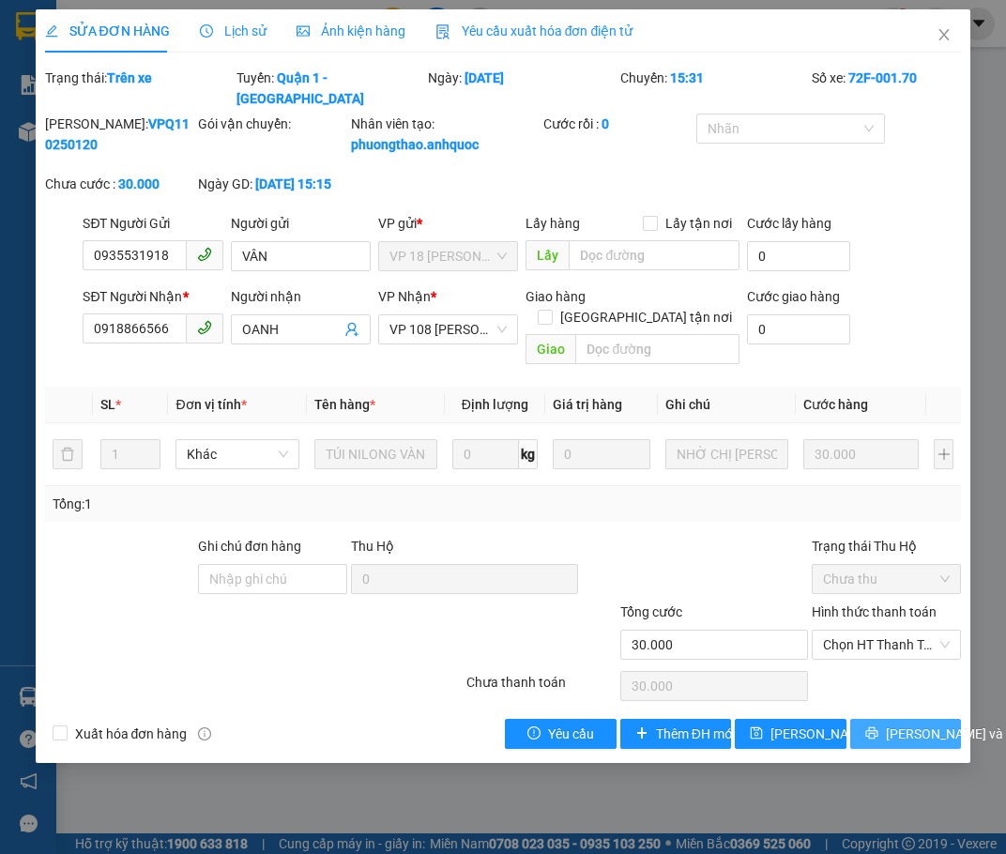
click at [912, 723] on span "[PERSON_NAME] và In" at bounding box center [951, 733] width 131 height 21
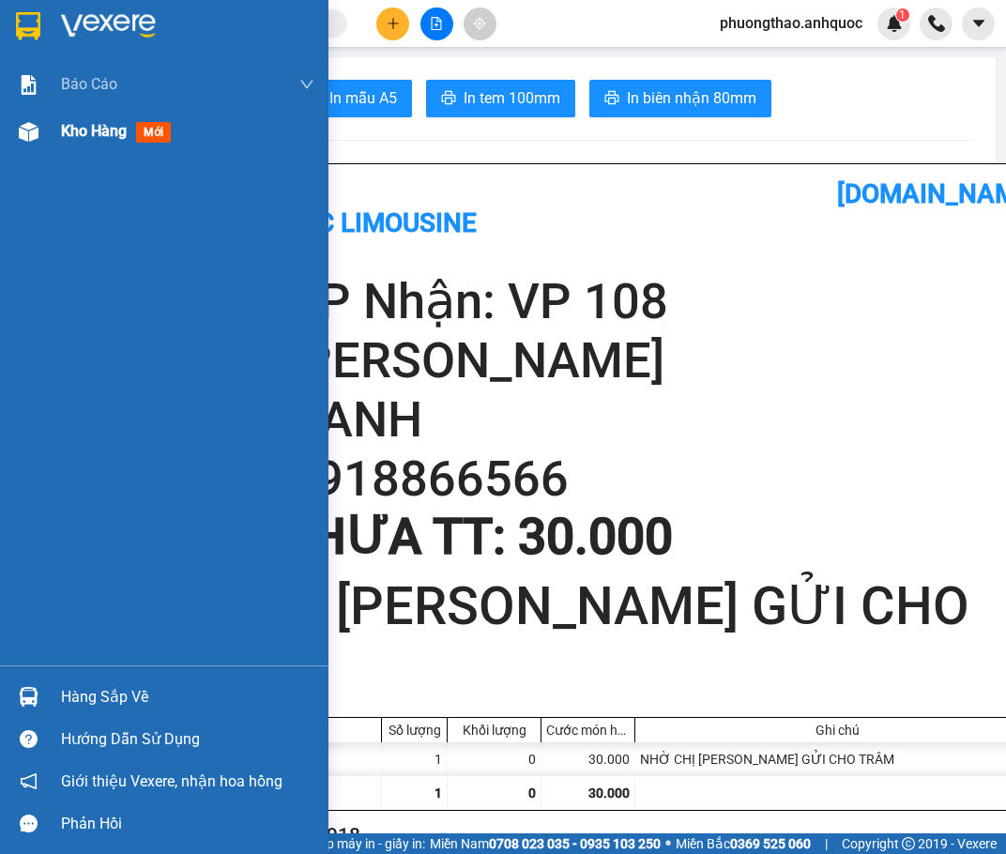
click at [101, 127] on span "Kho hàng" at bounding box center [94, 131] width 66 height 18
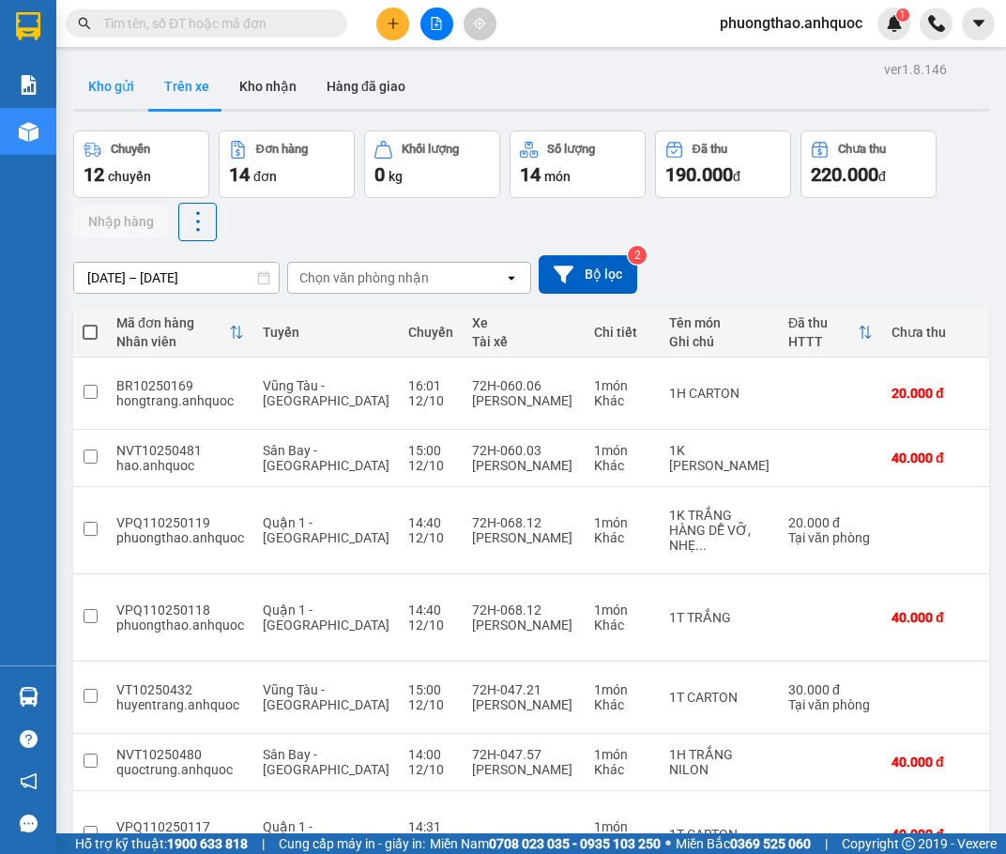
click at [99, 87] on button "Kho gửi" at bounding box center [111, 86] width 76 height 45
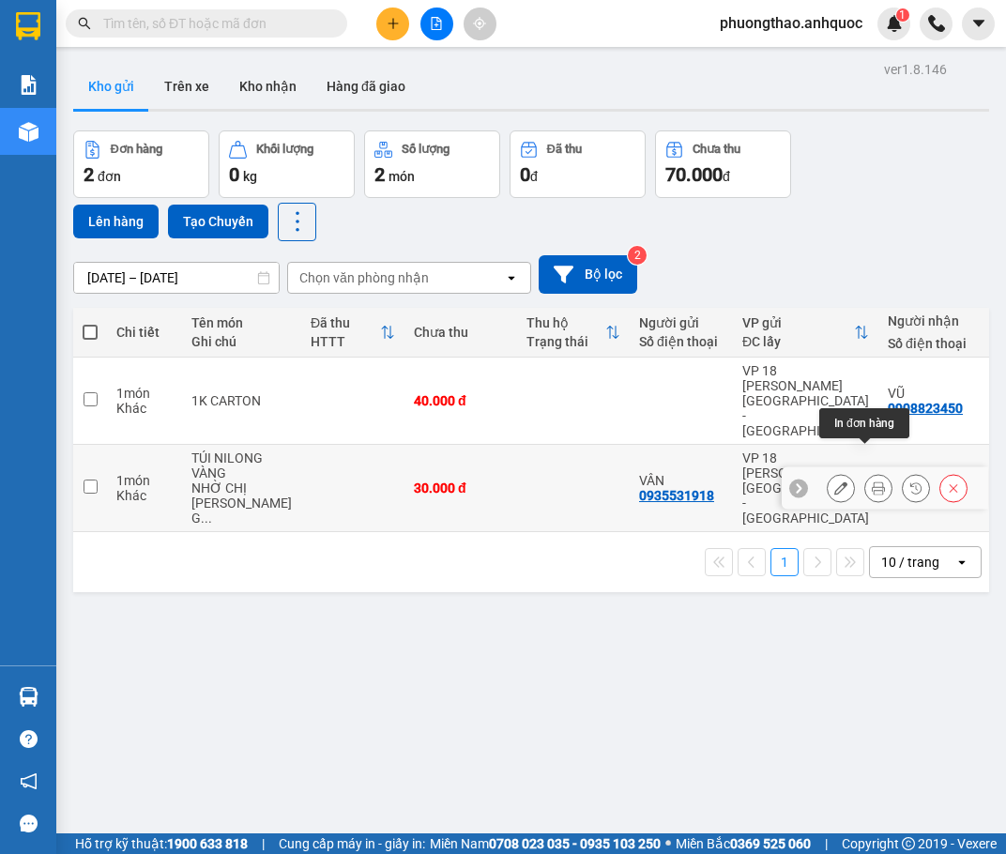
click at [872, 481] on icon at bounding box center [878, 487] width 13 height 13
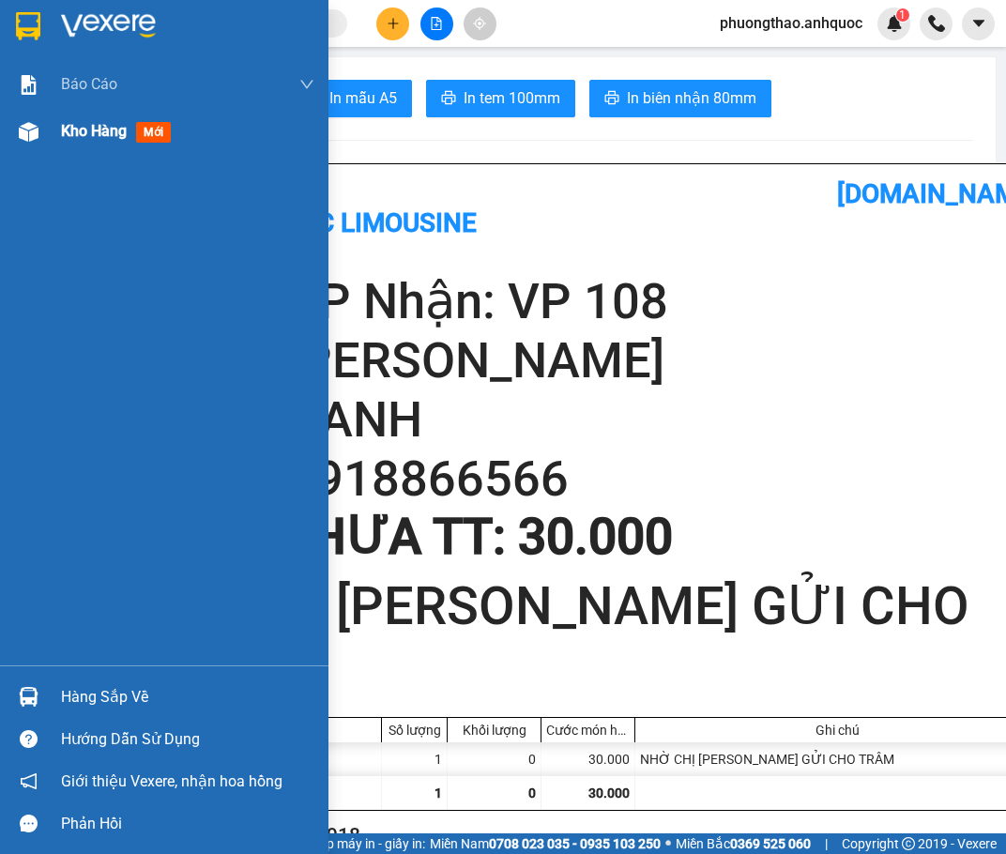
click at [94, 135] on span "Kho hàng" at bounding box center [94, 131] width 66 height 18
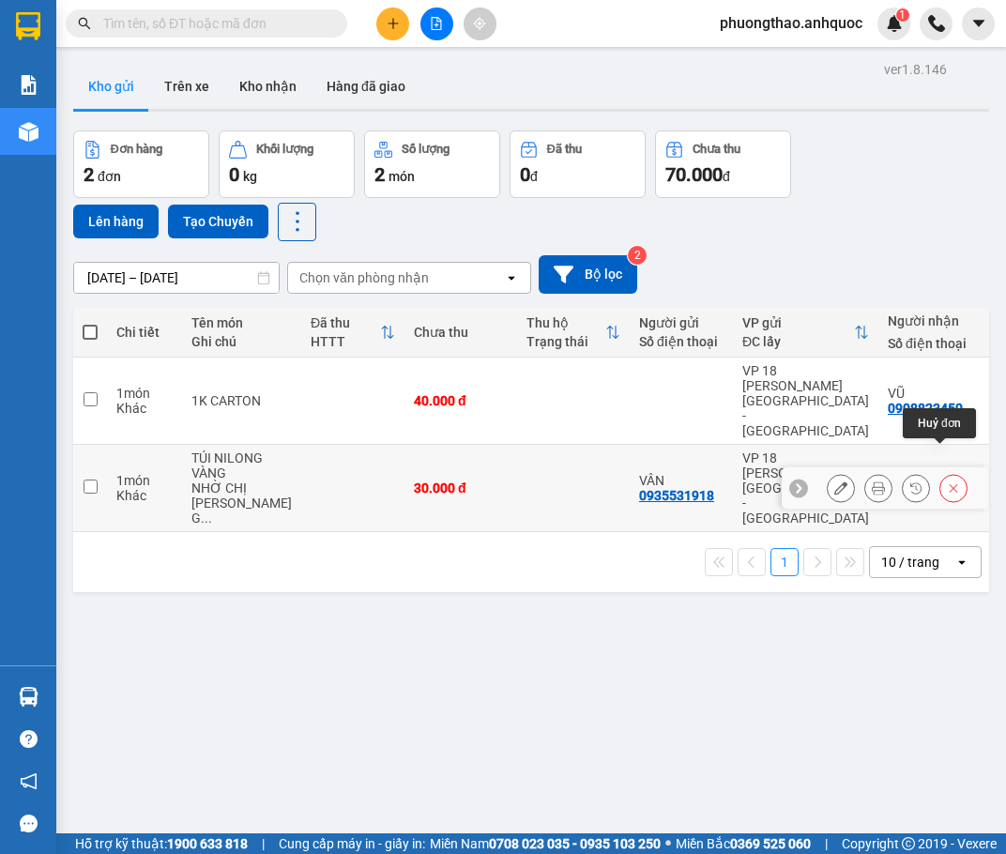
click at [950, 484] on icon at bounding box center [954, 488] width 8 height 8
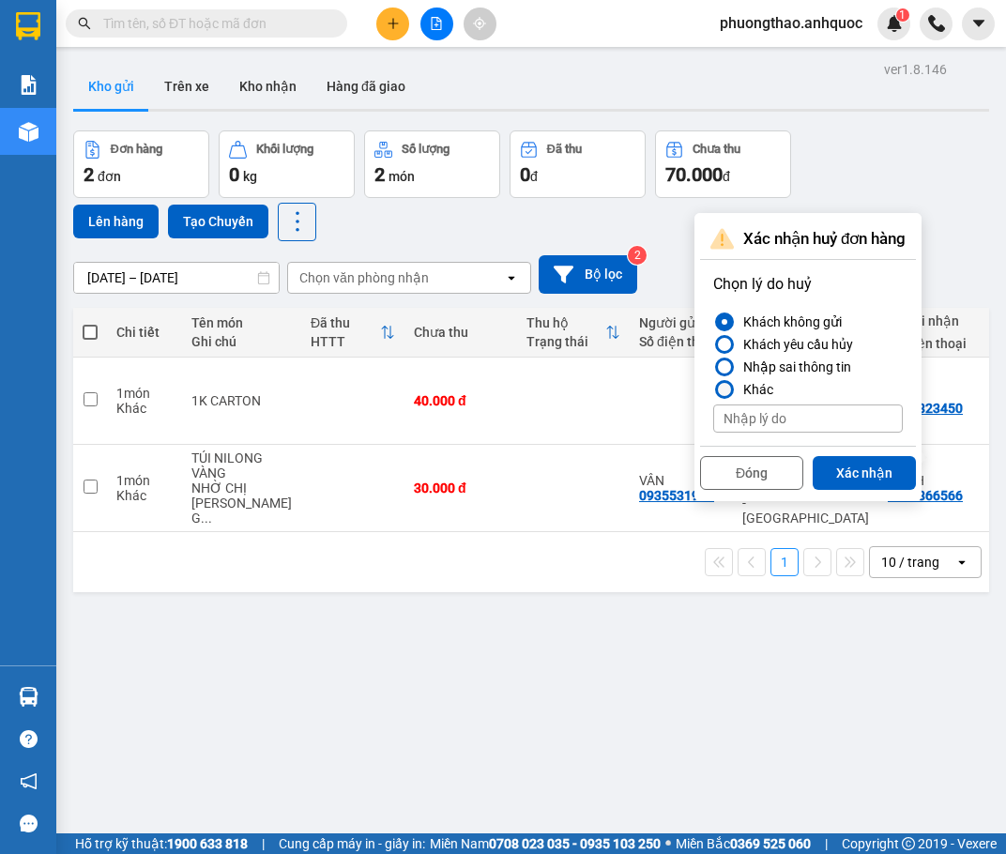
click at [769, 387] on div "Khác" at bounding box center [755, 389] width 38 height 23
click at [713, 389] on input "Khác" at bounding box center [713, 389] width 0 height 0
click at [809, 416] on input at bounding box center [808, 418] width 190 height 28
type input "NHẦM"
click at [851, 479] on button "Xác nhận" at bounding box center [864, 473] width 103 height 34
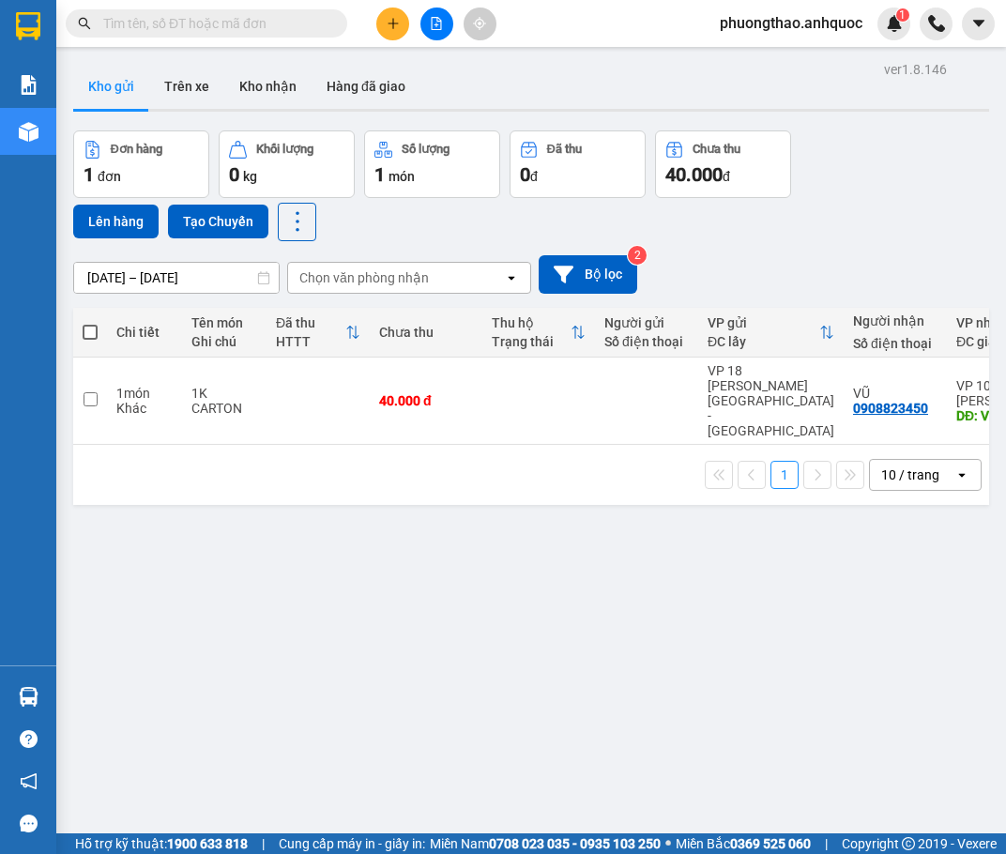
click at [93, 327] on span at bounding box center [90, 332] width 15 height 15
click at [90, 323] on input "checkbox" at bounding box center [90, 323] width 0 height 0
checkbox input "true"
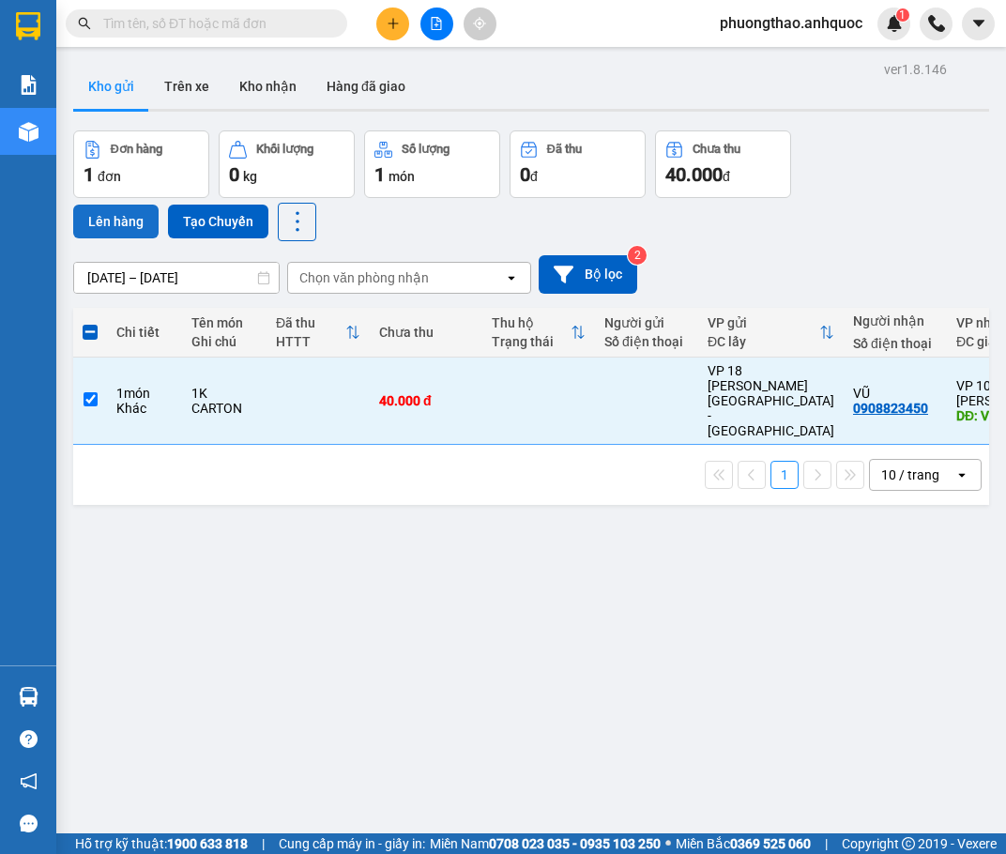
click at [117, 231] on button "Lên hàng" at bounding box center [115, 222] width 85 height 34
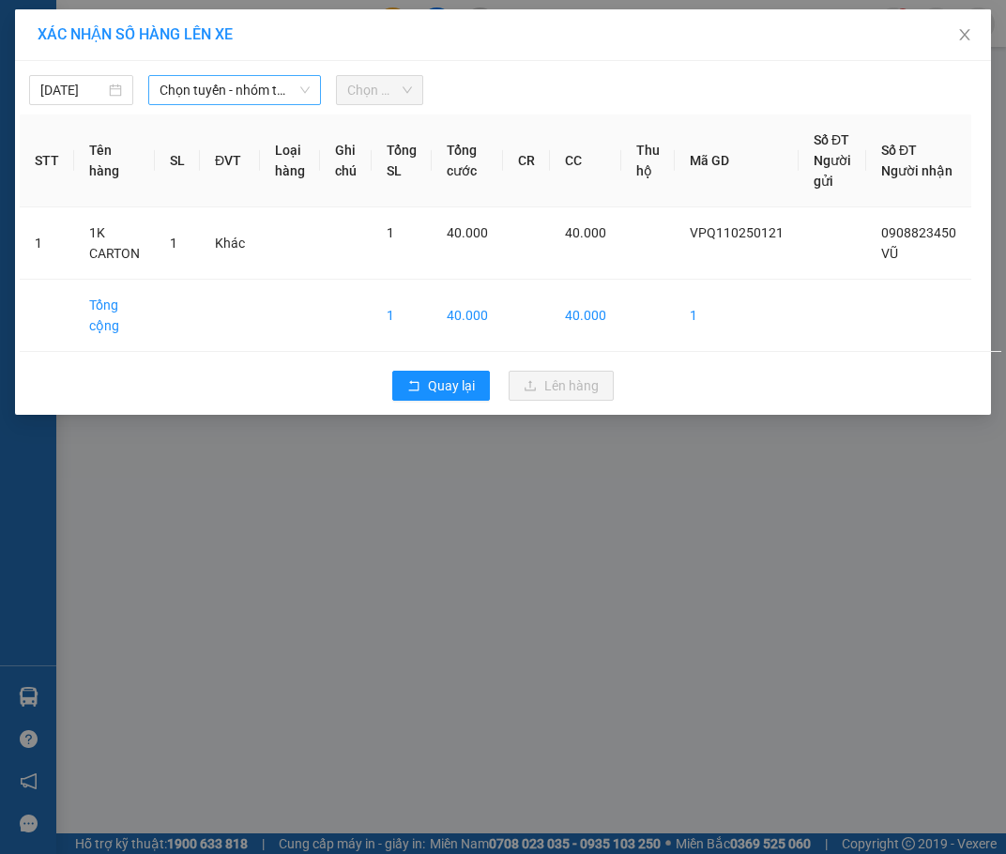
click at [202, 92] on span "Chọn tuyến - nhóm tuyến" at bounding box center [235, 90] width 150 height 28
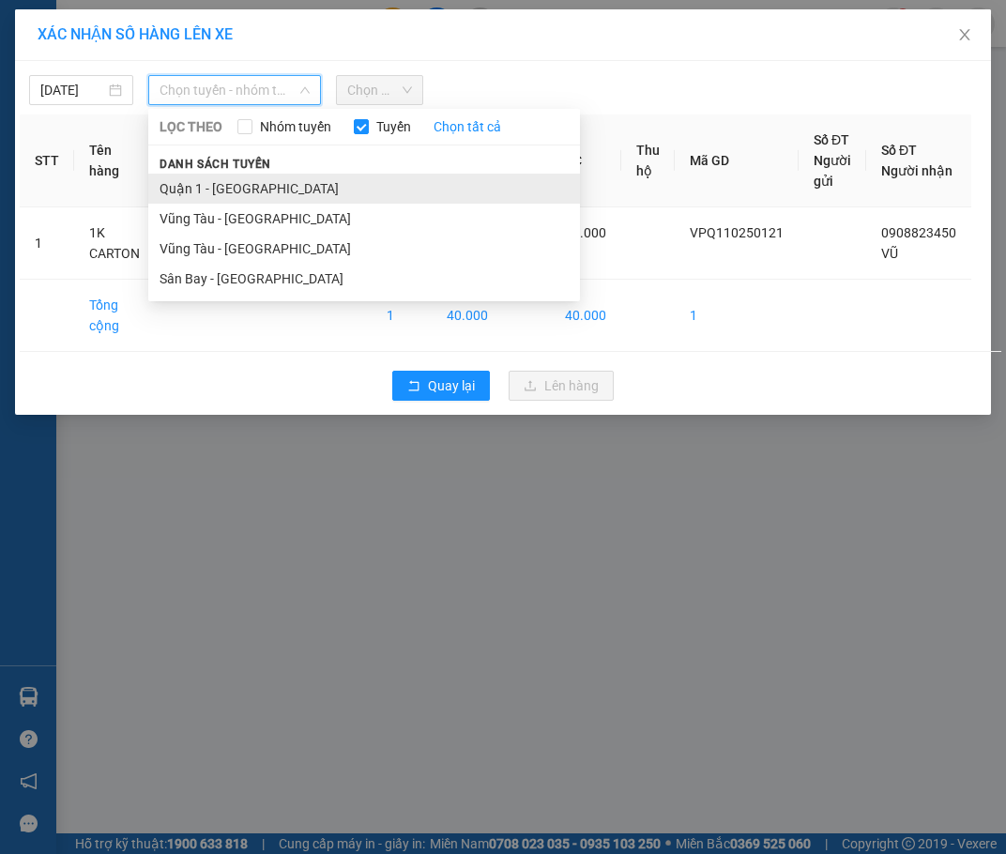
click at [220, 192] on li "Quận 1 - [GEOGRAPHIC_DATA]" at bounding box center [364, 189] width 432 height 30
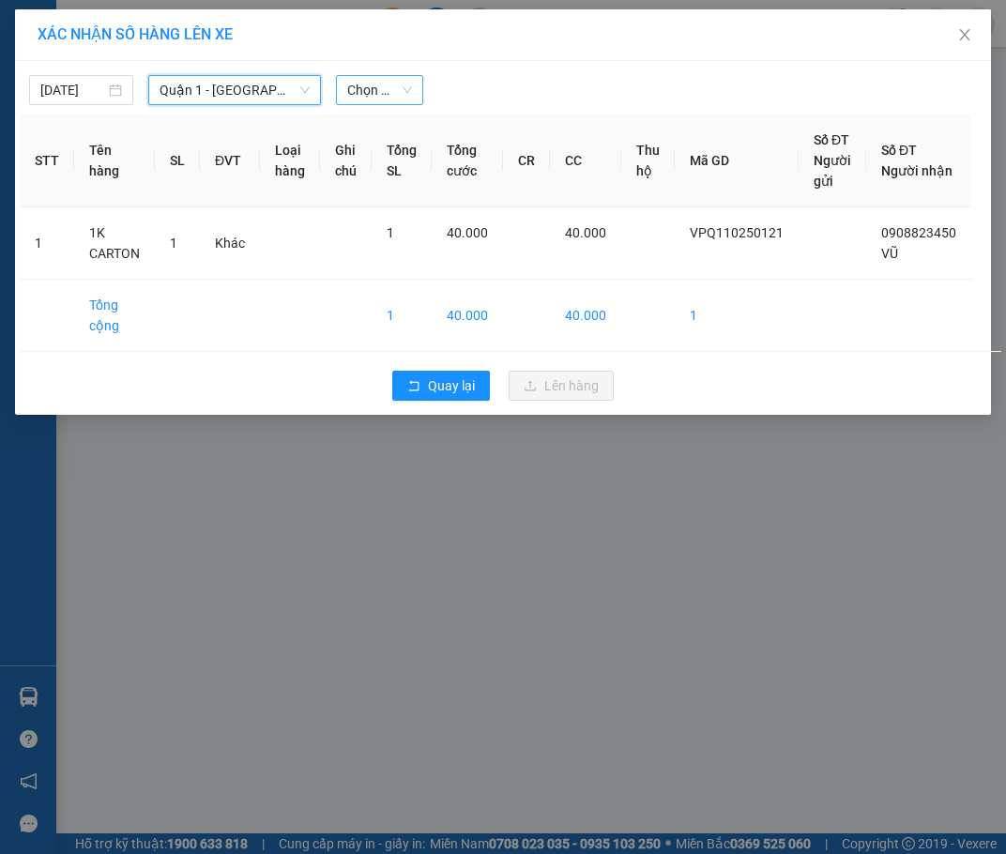
click at [378, 96] on span "Chọn chuyến" at bounding box center [379, 90] width 65 height 28
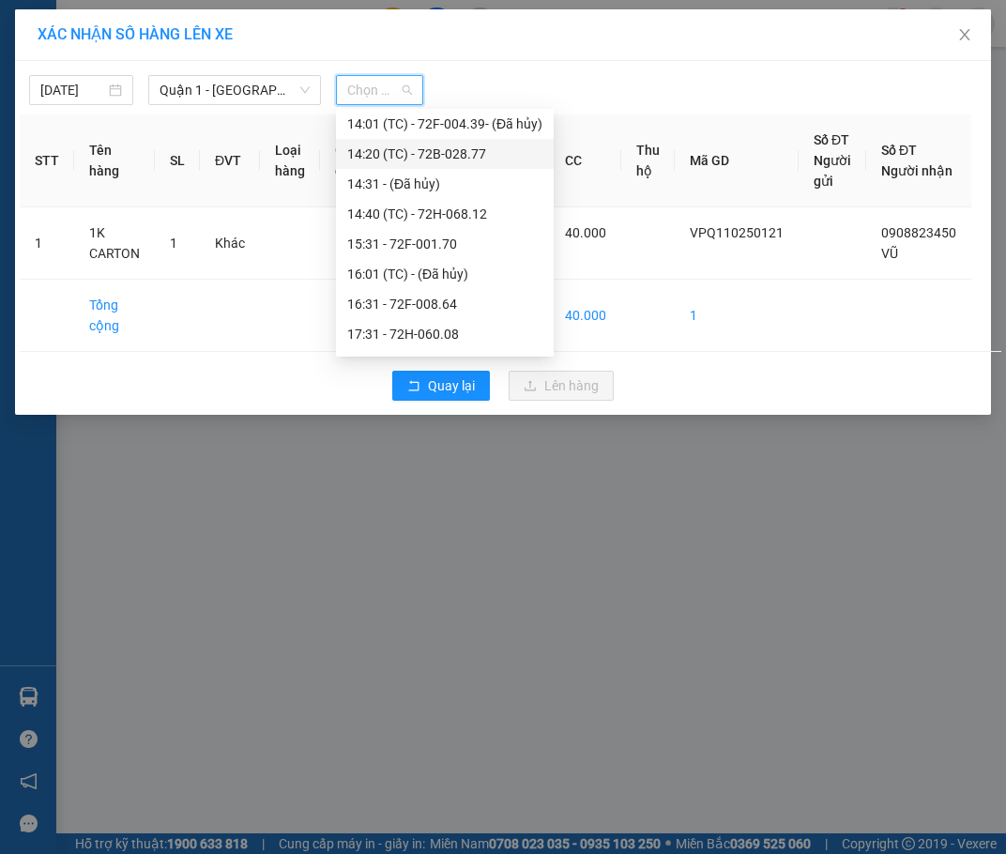
scroll to position [469, 0]
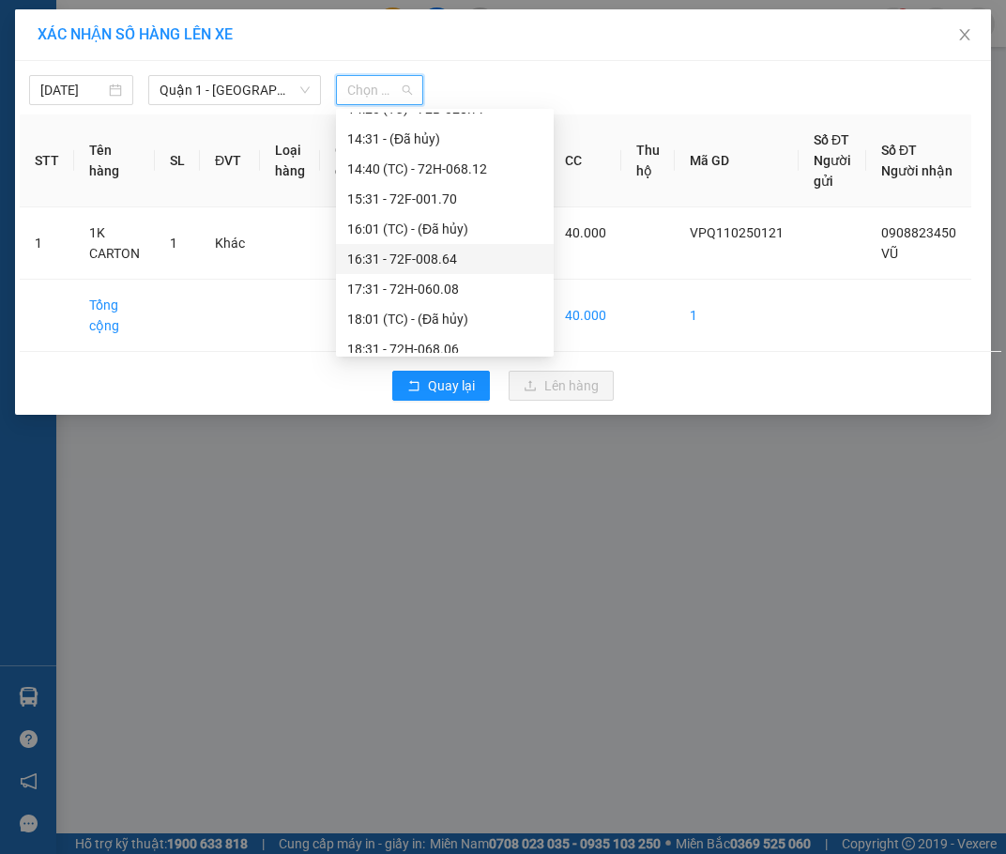
click at [419, 259] on div "16:31 - 72F-008.64" at bounding box center [444, 259] width 195 height 21
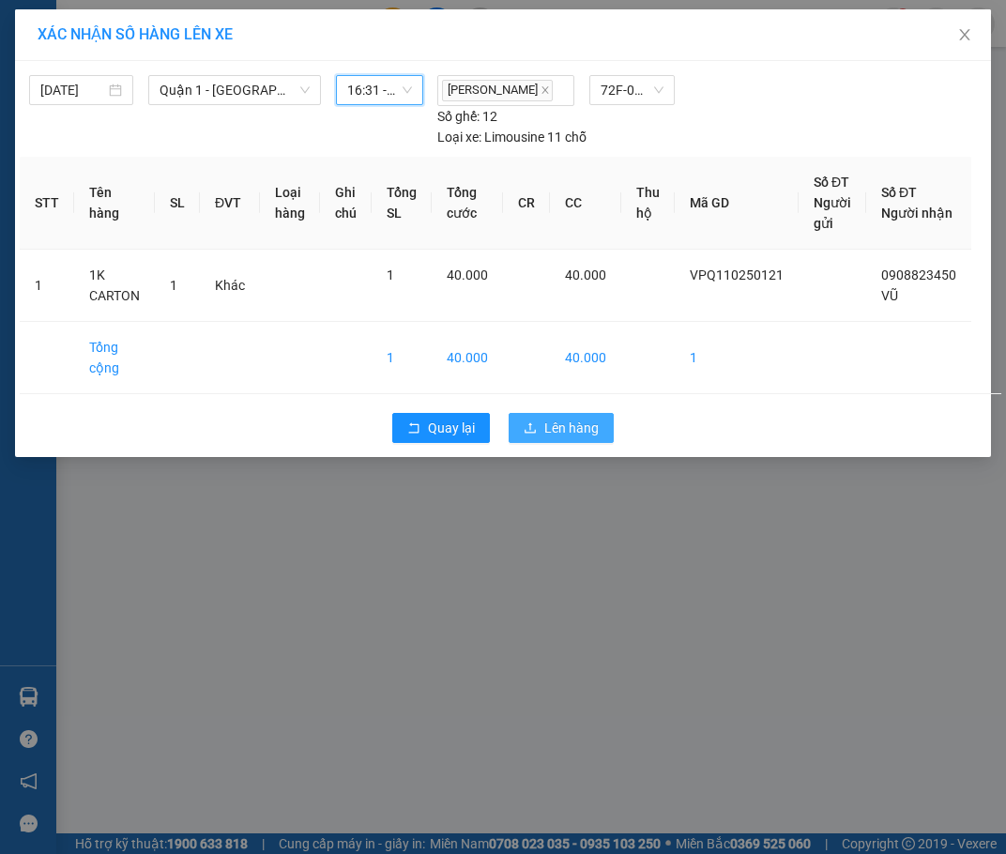
click at [561, 423] on span "Lên hàng" at bounding box center [571, 428] width 54 height 21
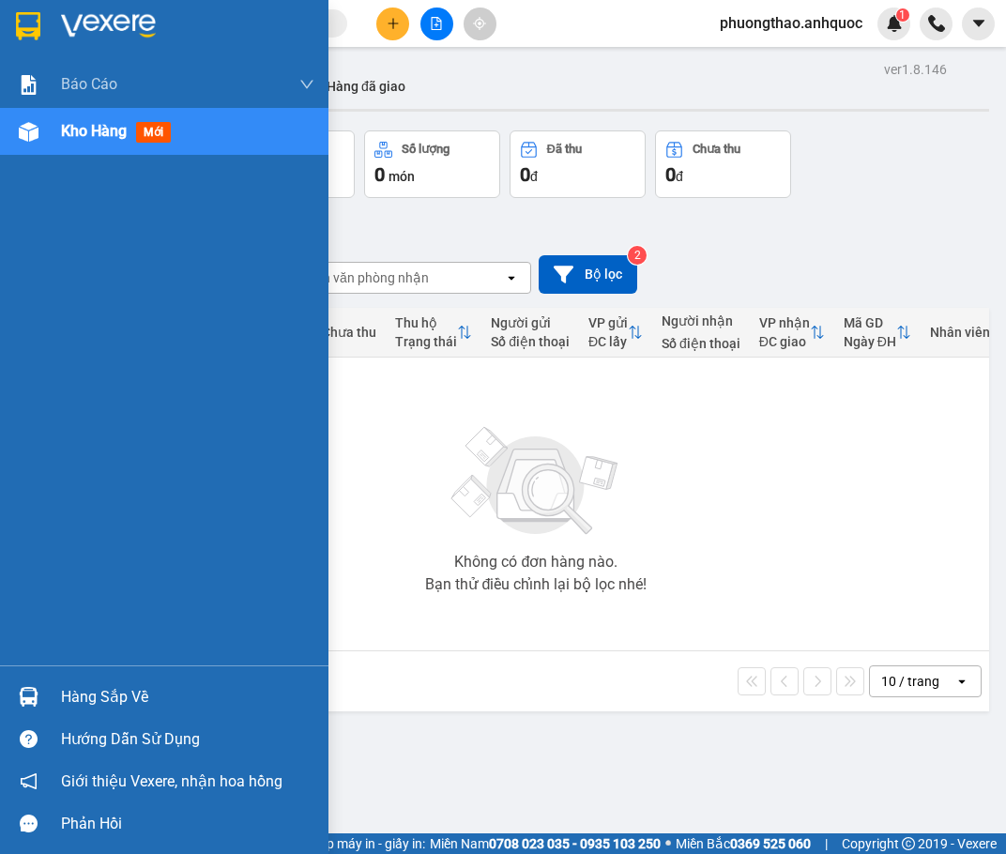
click at [37, 141] on img at bounding box center [29, 132] width 20 height 20
click at [81, 124] on span "Kho hàng" at bounding box center [94, 131] width 66 height 18
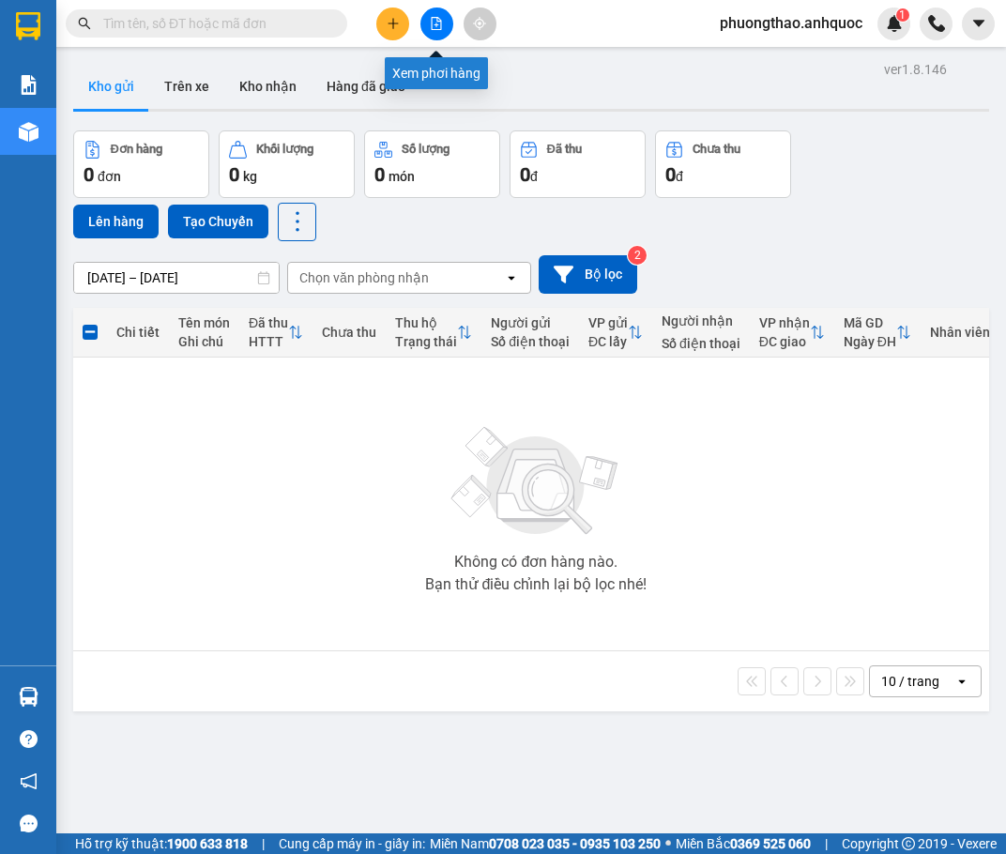
click at [430, 26] on icon "file-add" at bounding box center [436, 23] width 13 height 13
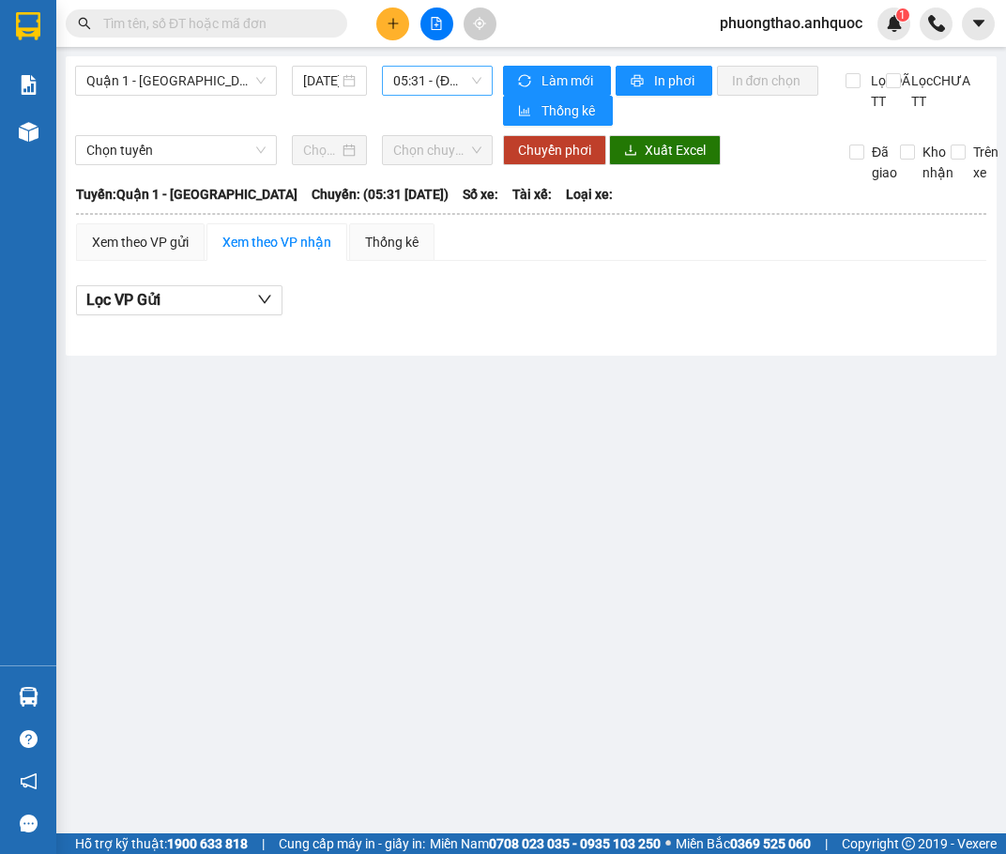
click at [415, 87] on span "05:31 - (Đã hủy)" at bounding box center [437, 81] width 89 height 28
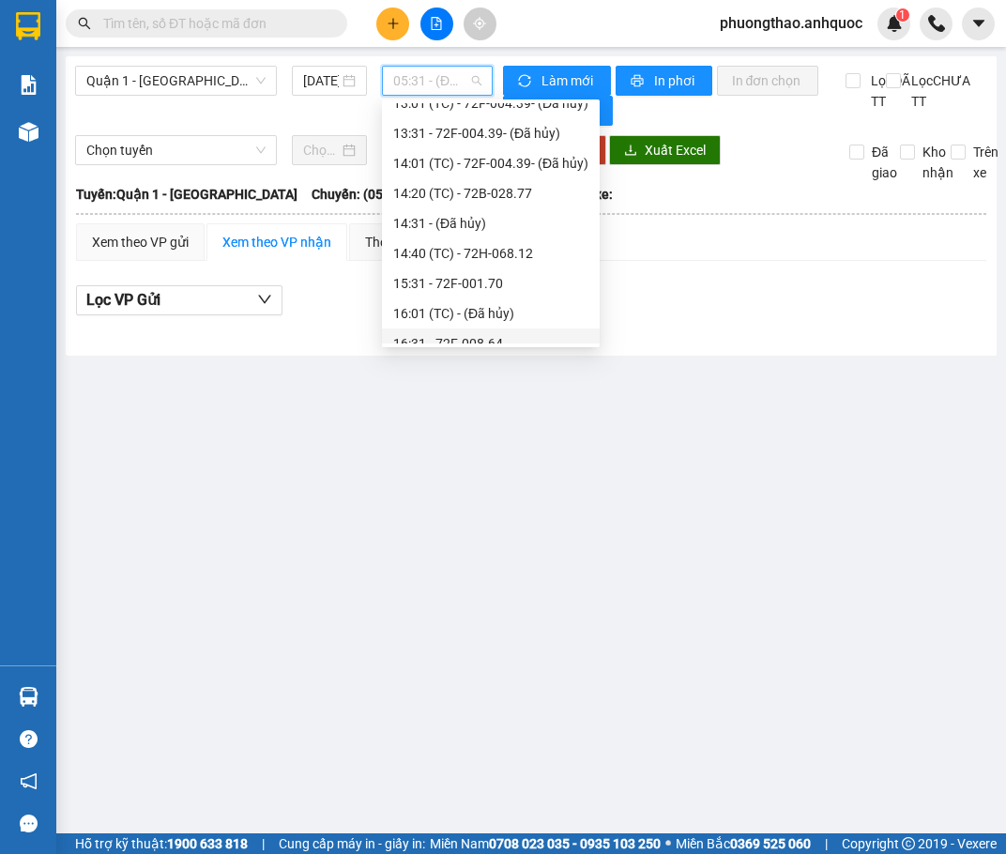
scroll to position [469, 0]
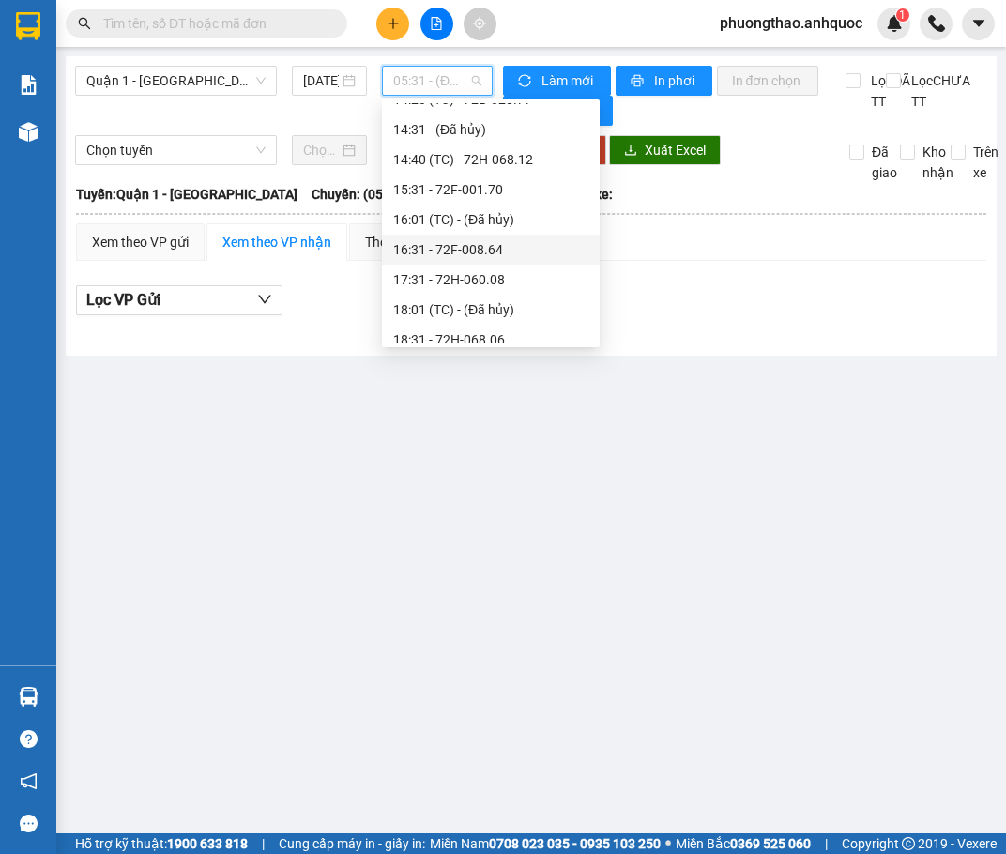
click at [491, 252] on div "16:31 - 72F-008.64" at bounding box center [490, 249] width 195 height 21
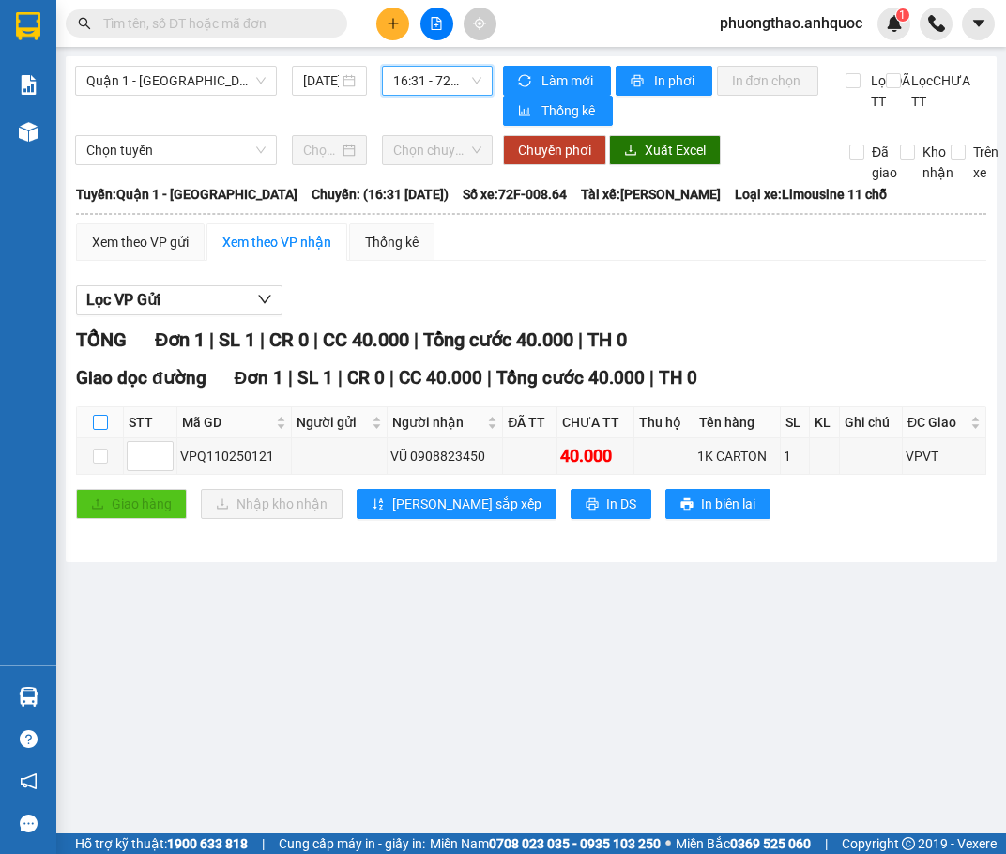
click at [94, 430] on input "checkbox" at bounding box center [100, 422] width 15 height 15
checkbox input "true"
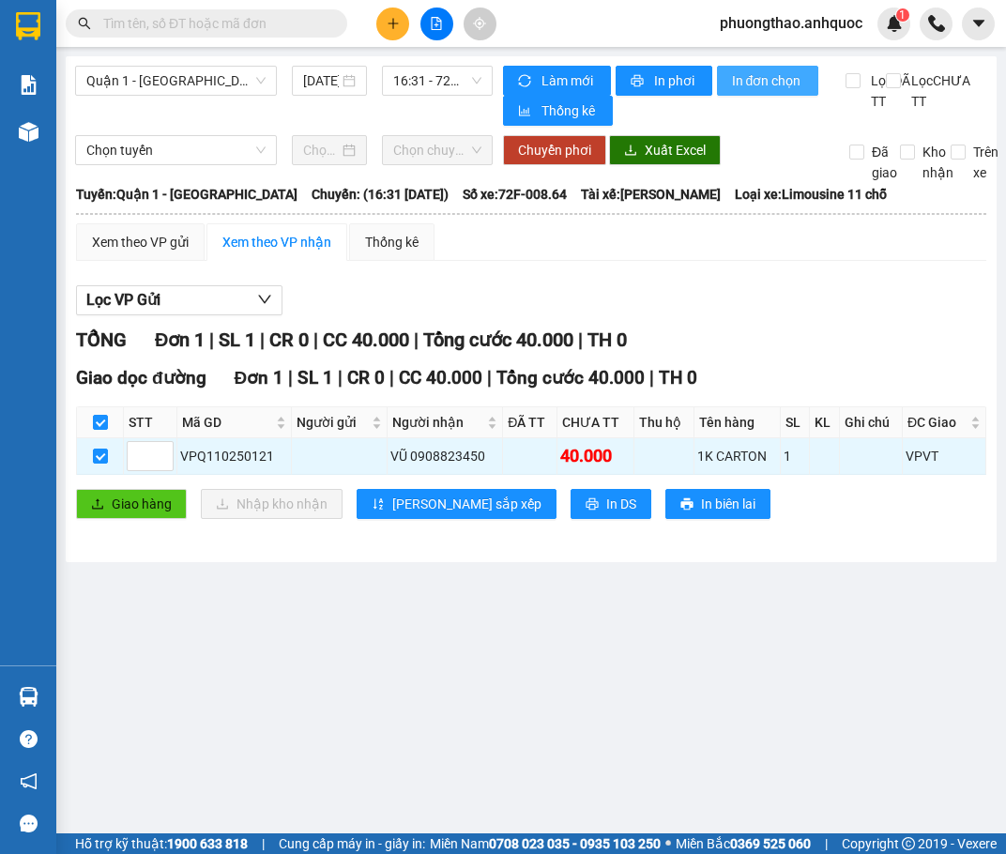
click at [763, 80] on span "In đơn chọn" at bounding box center [768, 80] width 72 height 21
click at [230, 17] on input "text" at bounding box center [213, 23] width 221 height 21
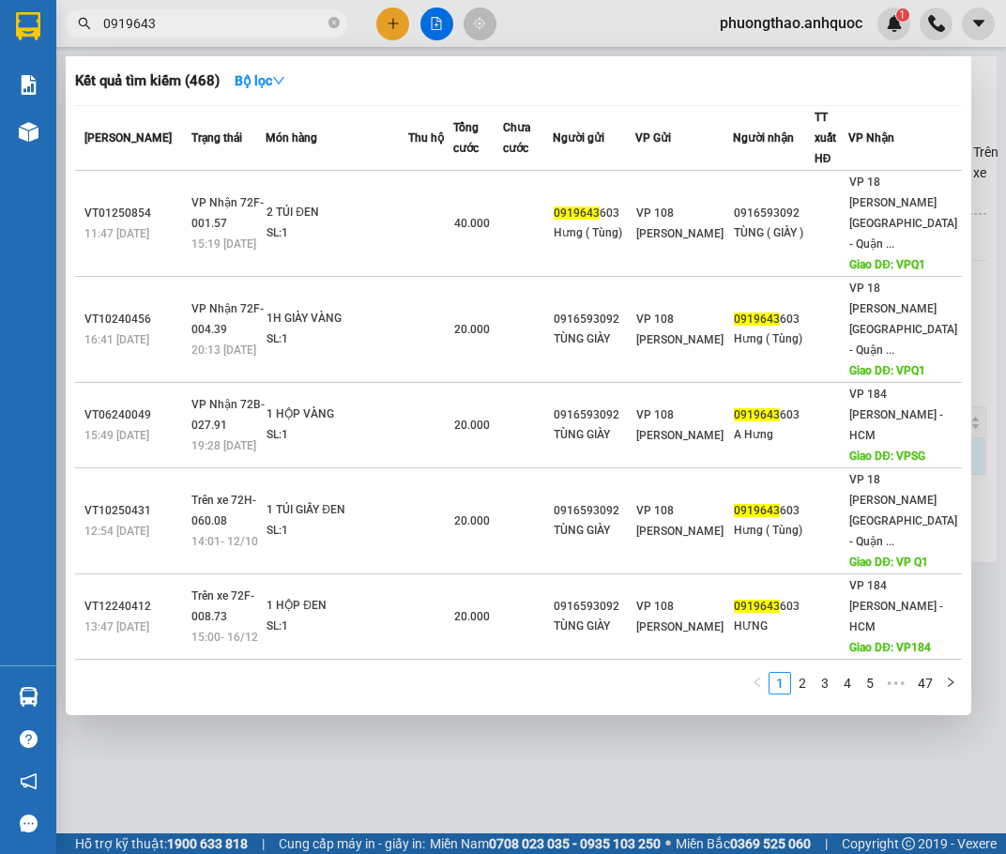
type input "0919643"
